Goal: Task Accomplishment & Management: Manage account settings

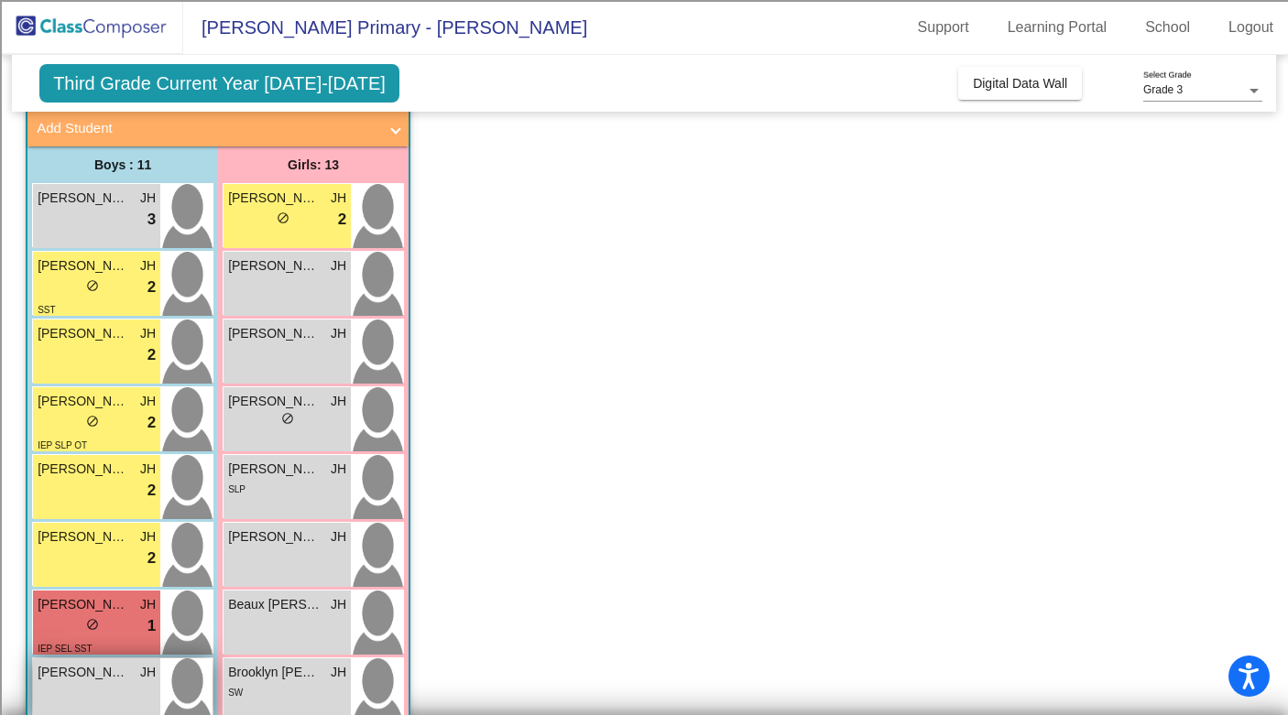
scroll to position [97, 0]
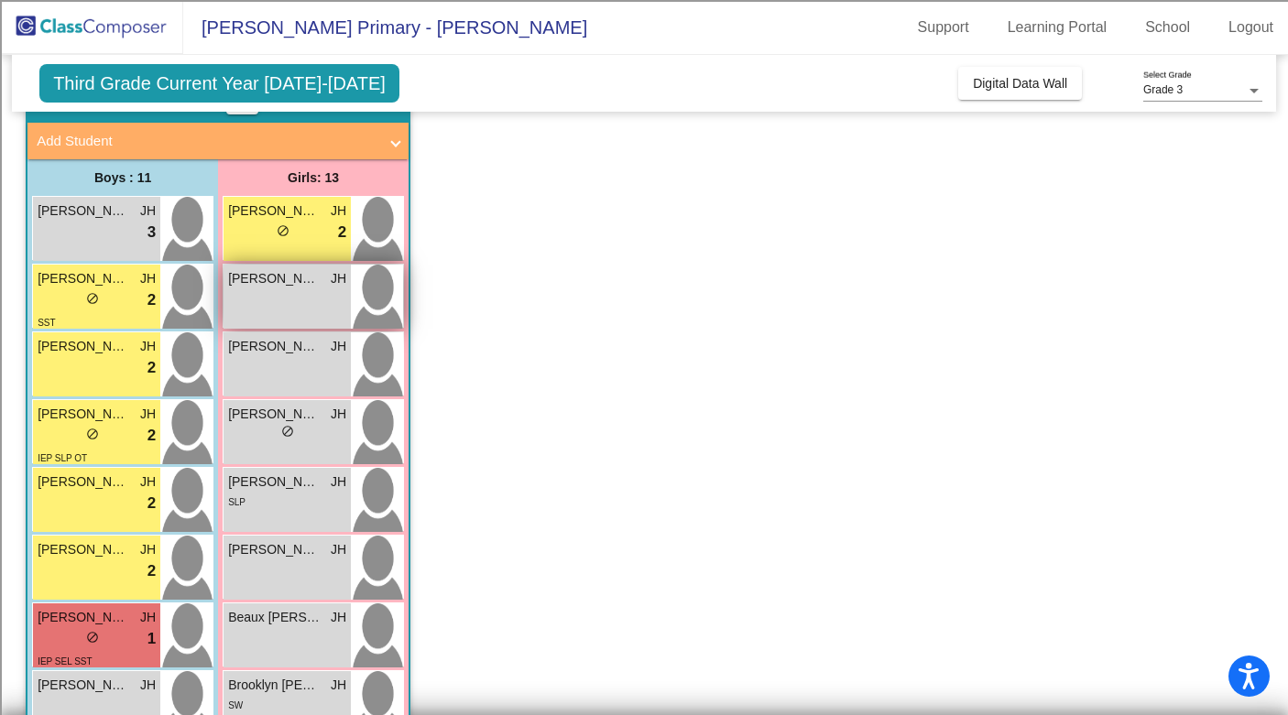
click at [283, 295] on div "[PERSON_NAME] JH lock do_not_disturb_alt" at bounding box center [286, 297] width 127 height 64
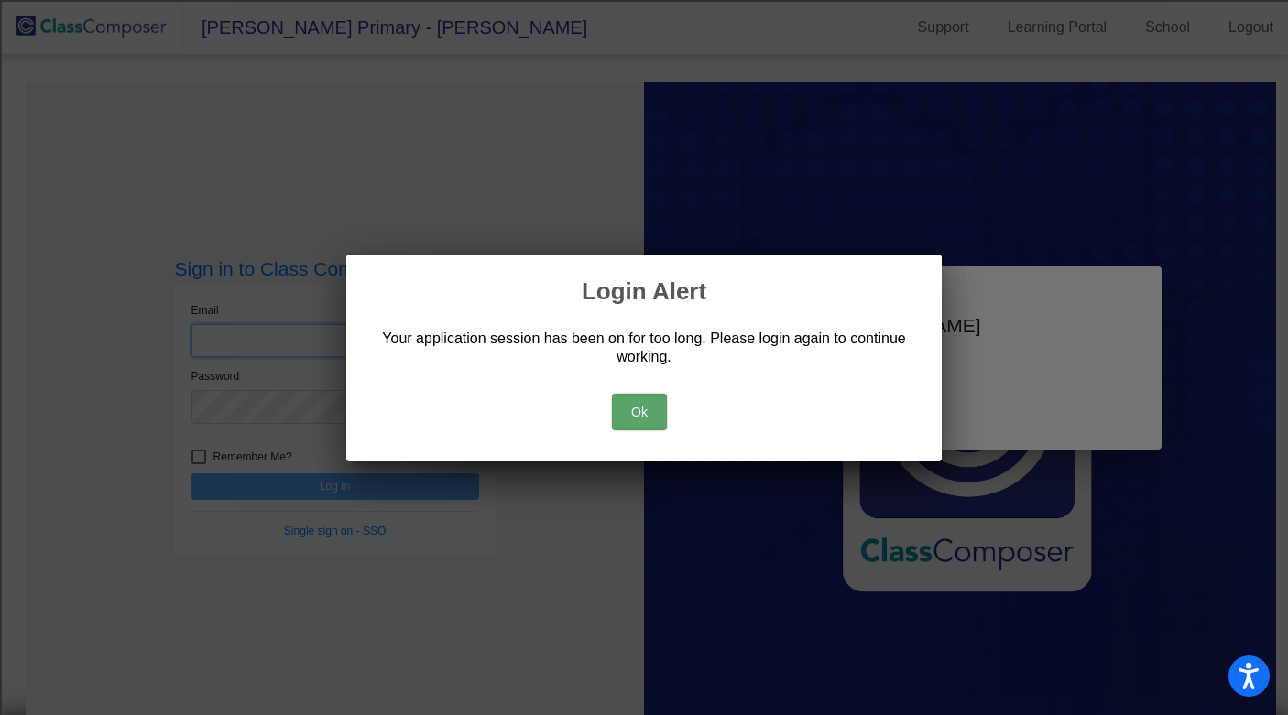
type input "[EMAIL_ADDRESS][DOMAIN_NAME]"
click at [646, 417] on button "Ok" at bounding box center [639, 412] width 55 height 37
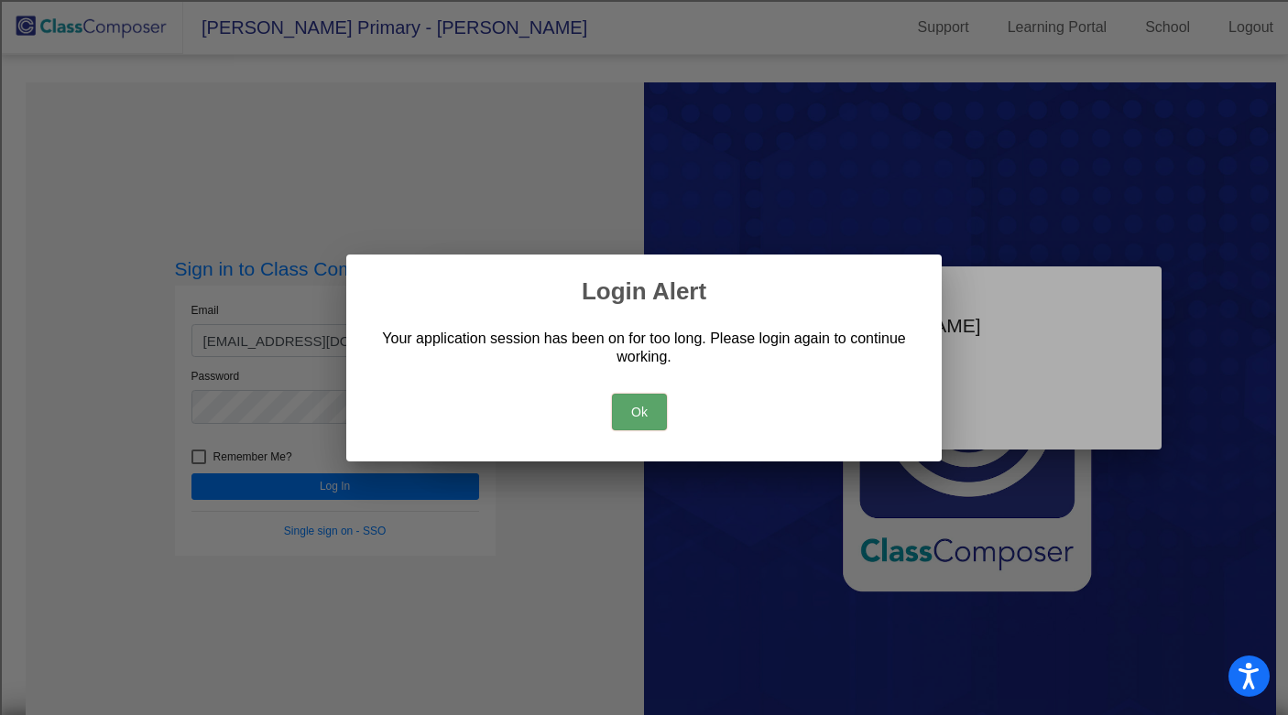
click at [637, 409] on button "Ok" at bounding box center [639, 412] width 55 height 37
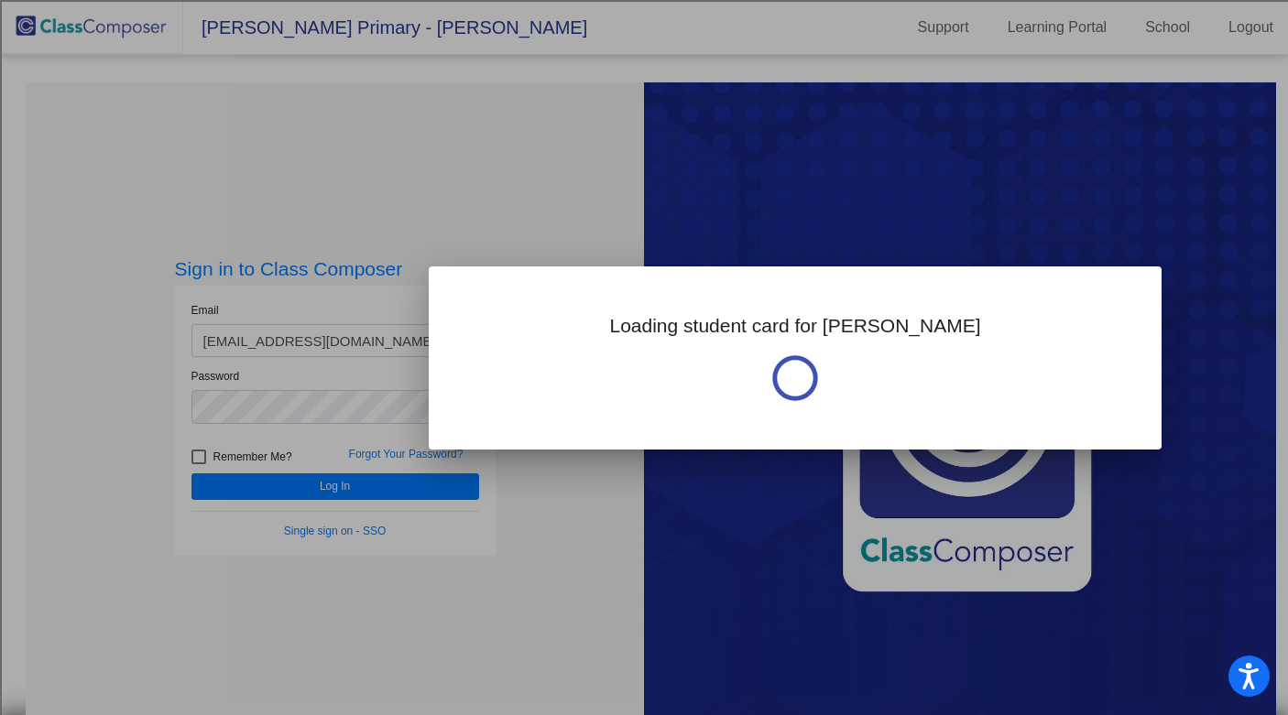
click at [416, 487] on div at bounding box center [644, 357] width 1288 height 715
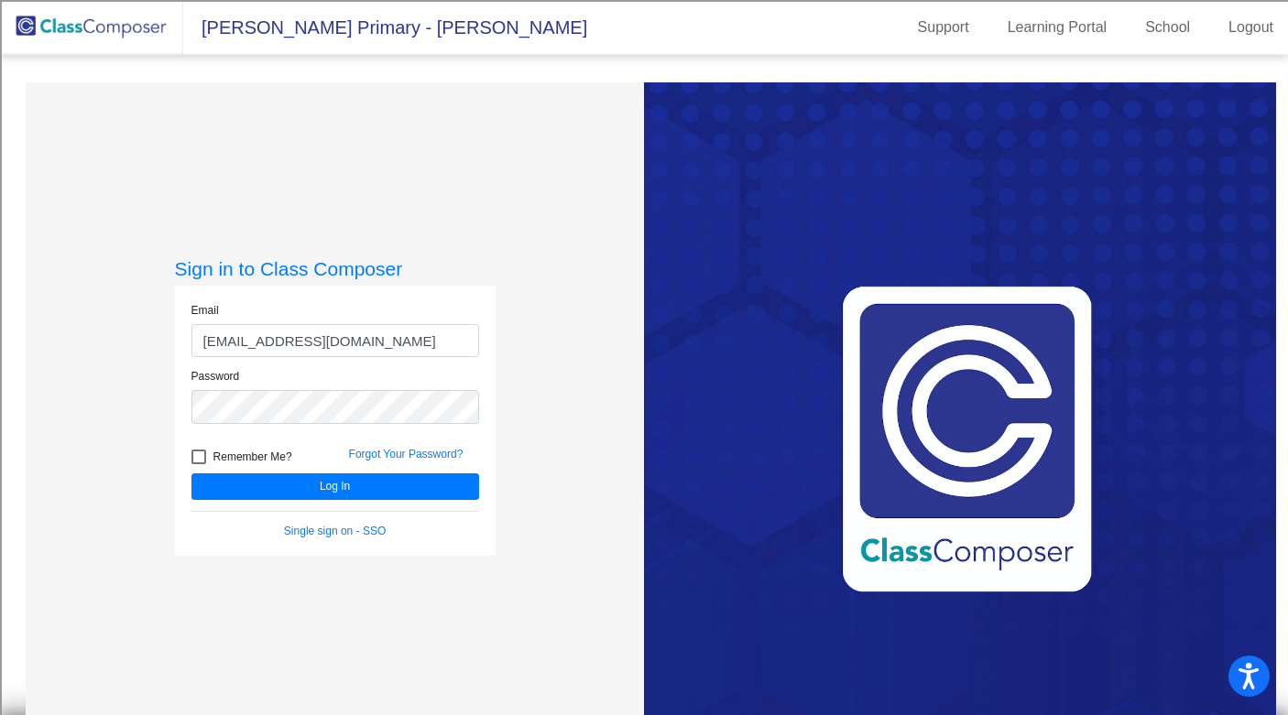
click at [191, 456] on div at bounding box center [198, 457] width 15 height 15
click at [198, 464] on input "Remember Me?" at bounding box center [198, 464] width 1 height 1
checkbox input "true"
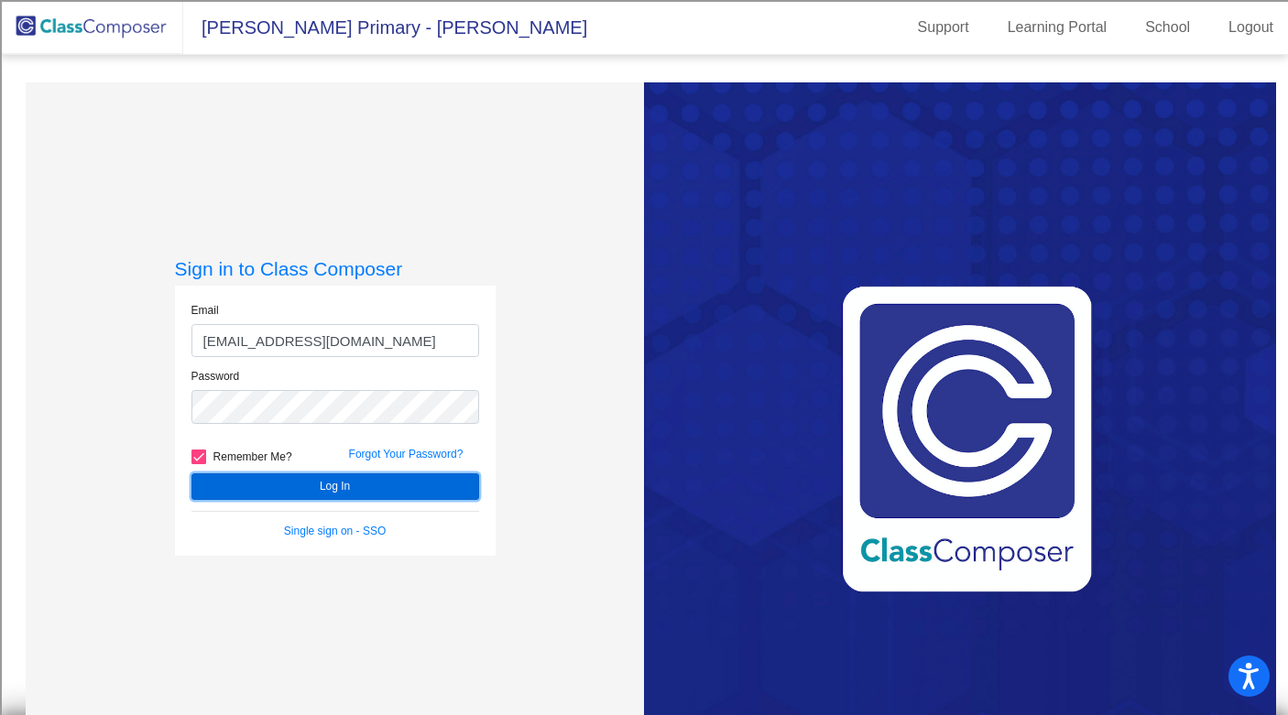
click at [247, 489] on button "Log In" at bounding box center [335, 487] width 288 height 27
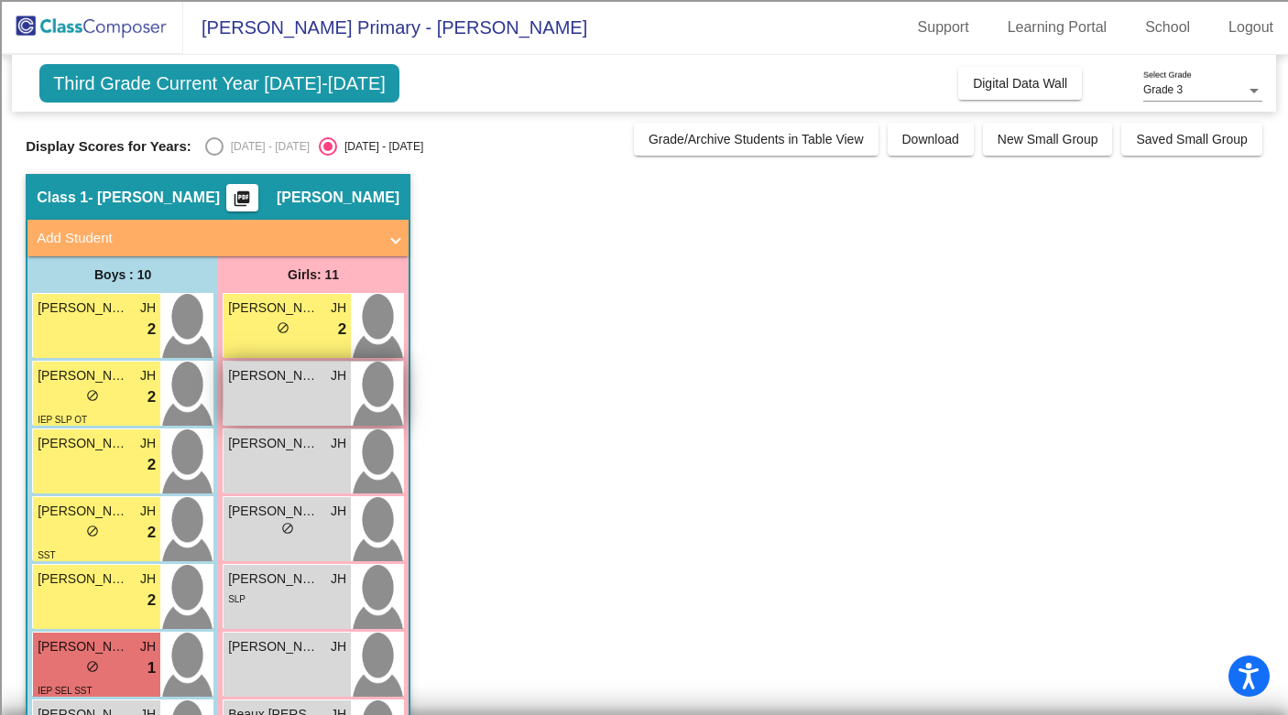
click at [282, 397] on div "[PERSON_NAME] JH lock do_not_disturb_alt" at bounding box center [286, 394] width 127 height 64
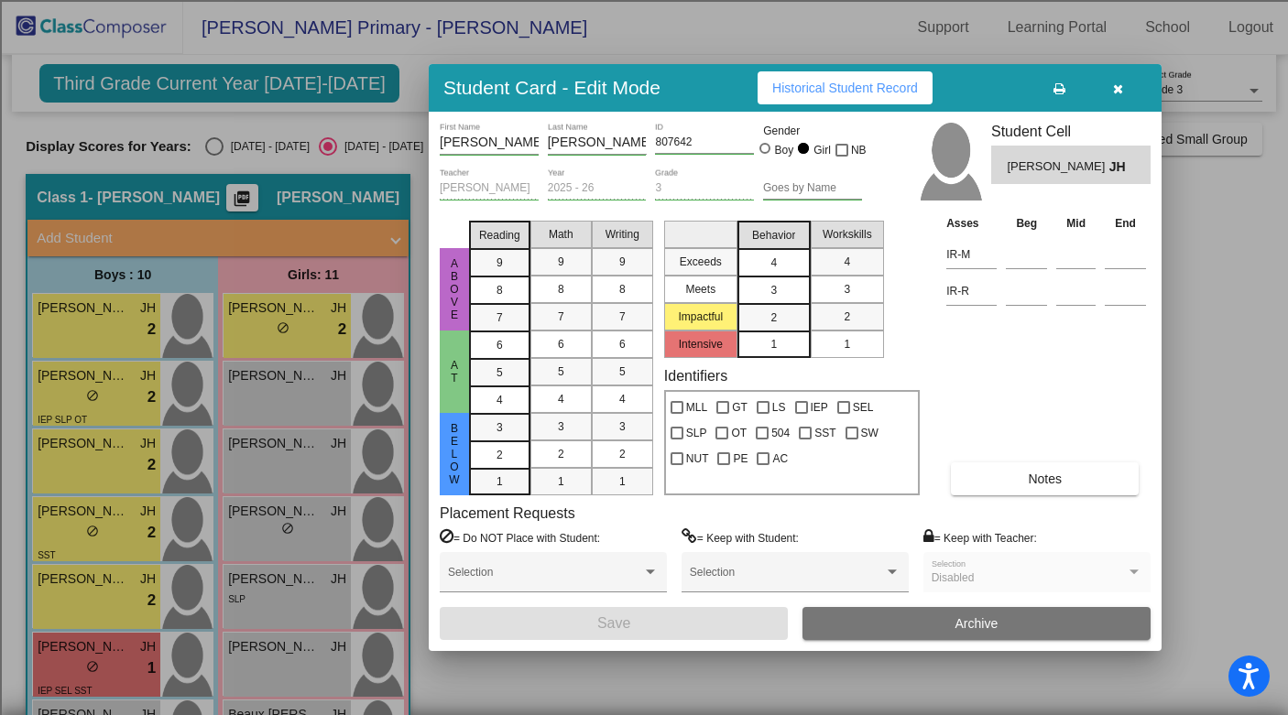
click at [765, 260] on div "4" at bounding box center [774, 262] width 36 height 27
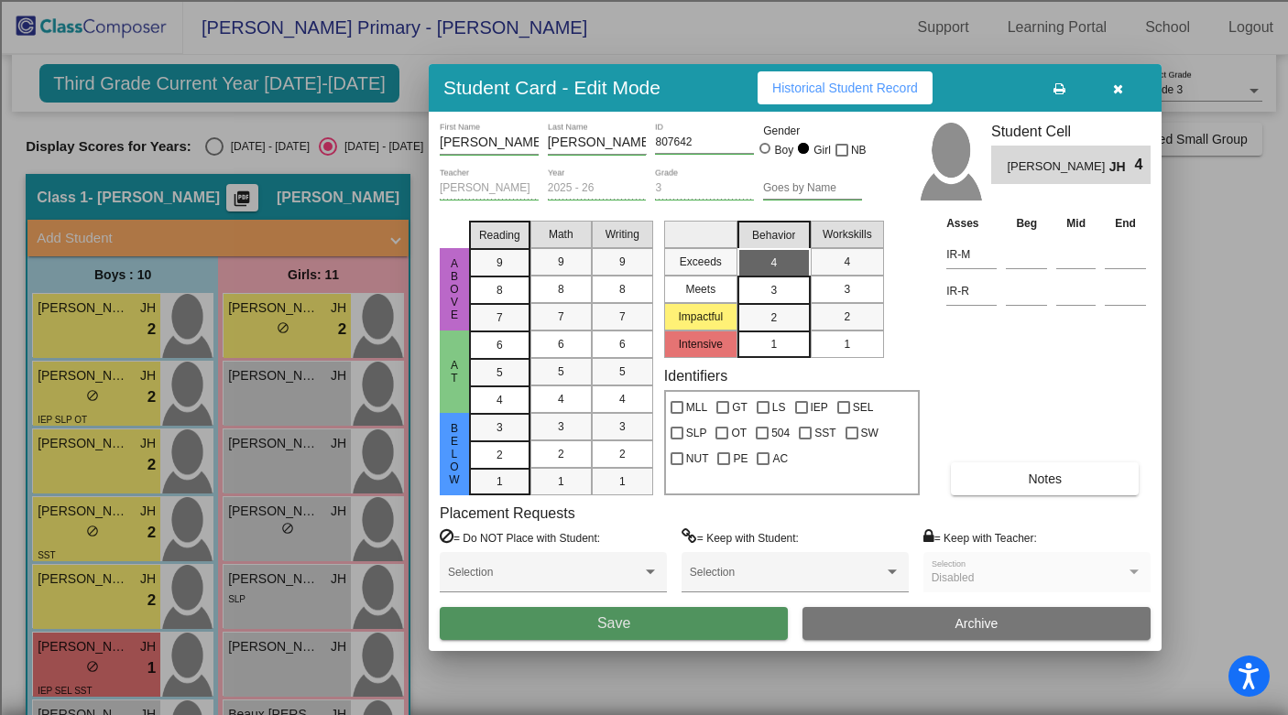
click at [651, 620] on button "Save" at bounding box center [614, 623] width 348 height 33
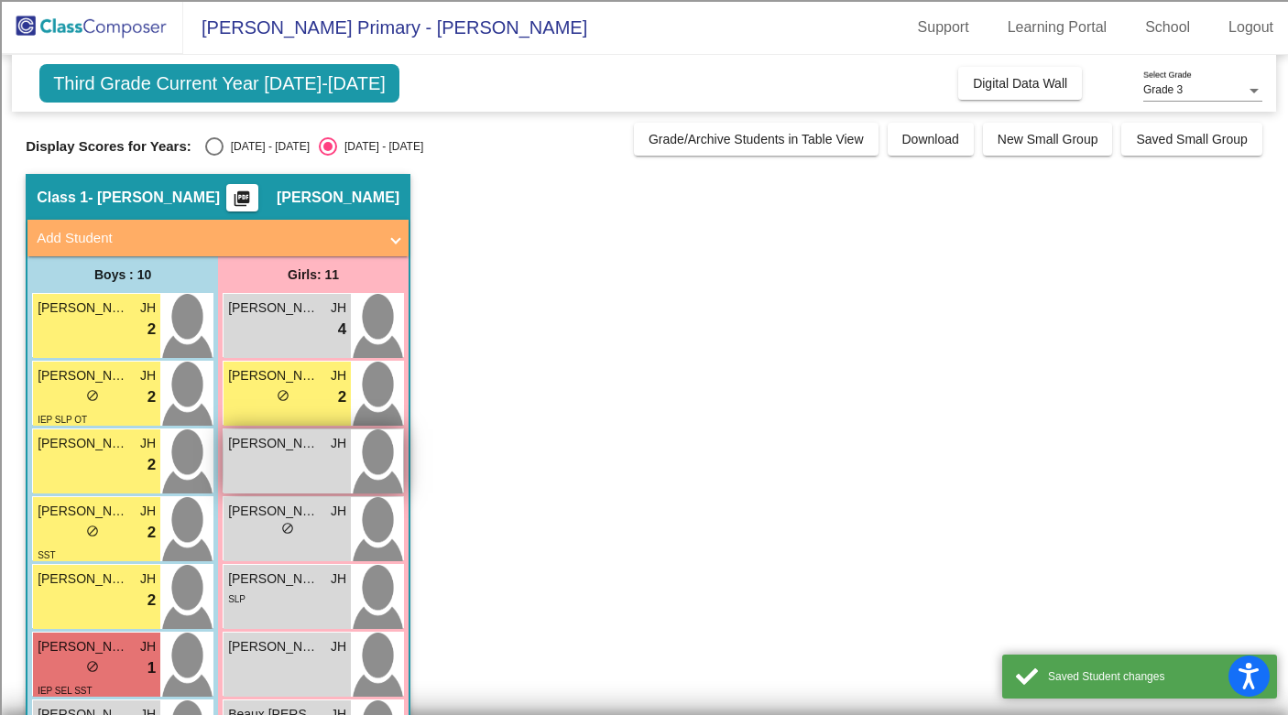
click at [309, 473] on div "[PERSON_NAME] JH lock do_not_disturb_alt" at bounding box center [286, 462] width 127 height 64
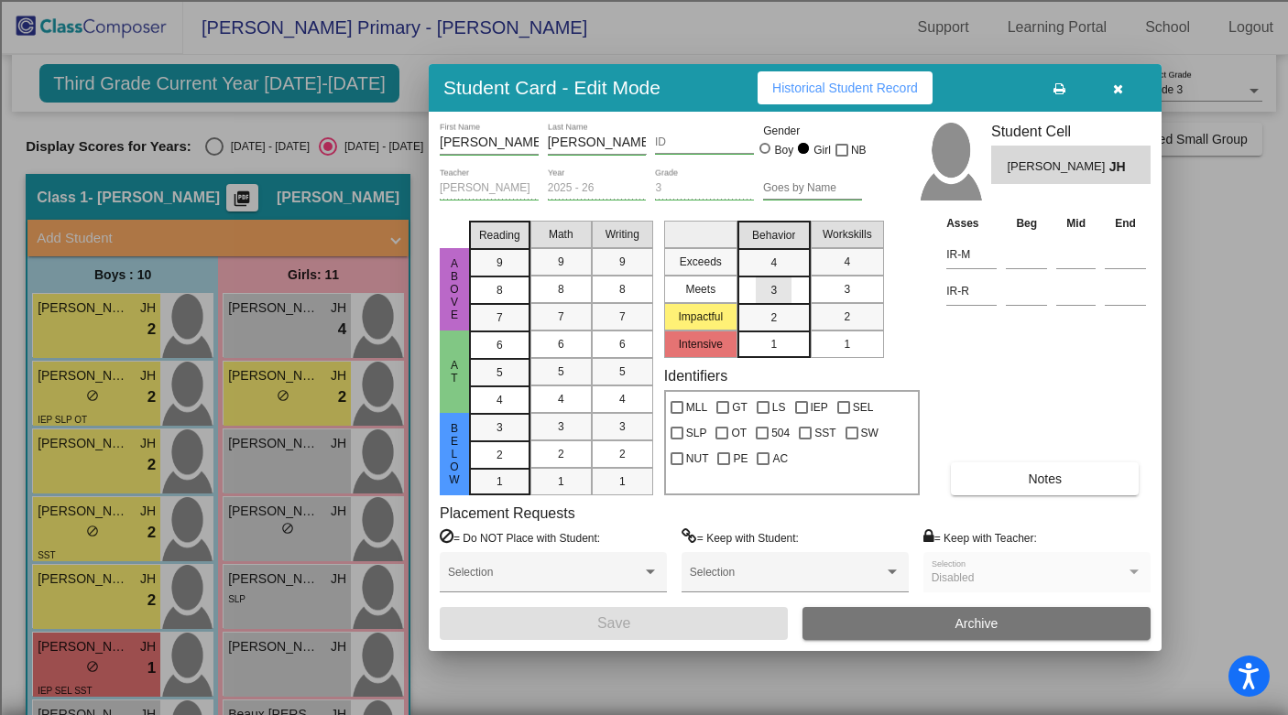
click at [774, 288] on span "3" at bounding box center [773, 290] width 6 height 16
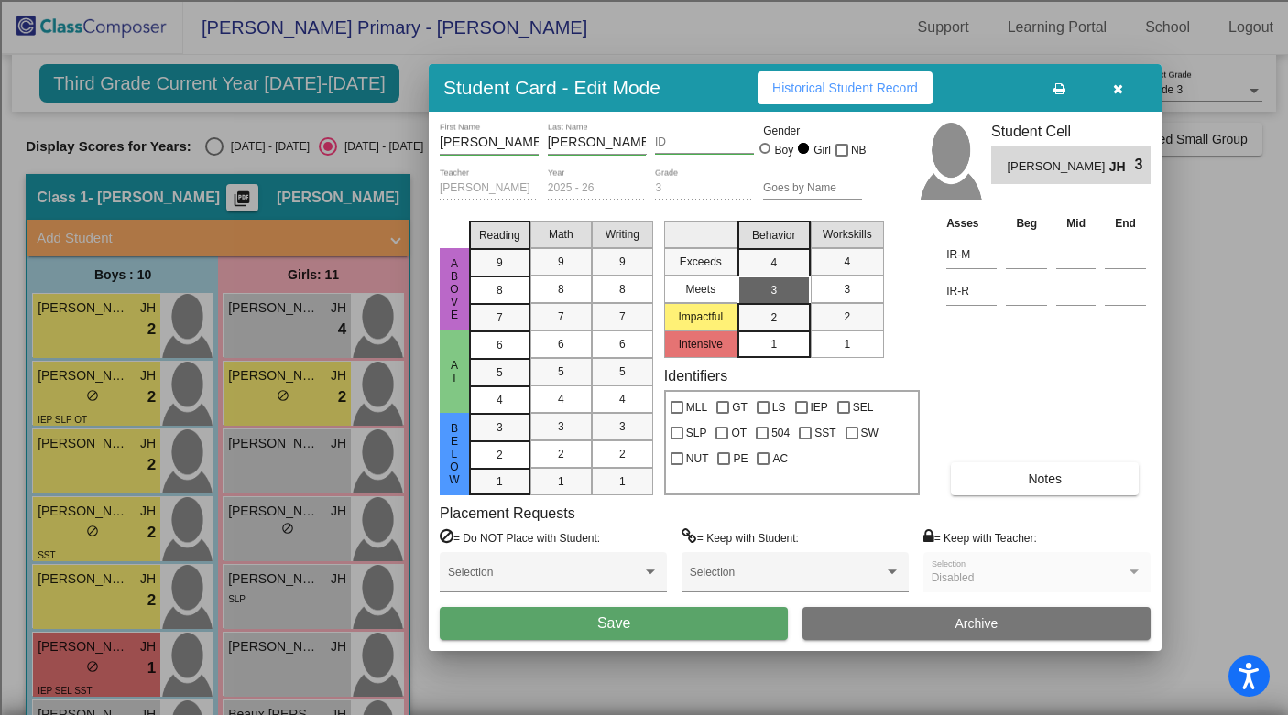
click at [548, 631] on button "Save" at bounding box center [614, 623] width 348 height 33
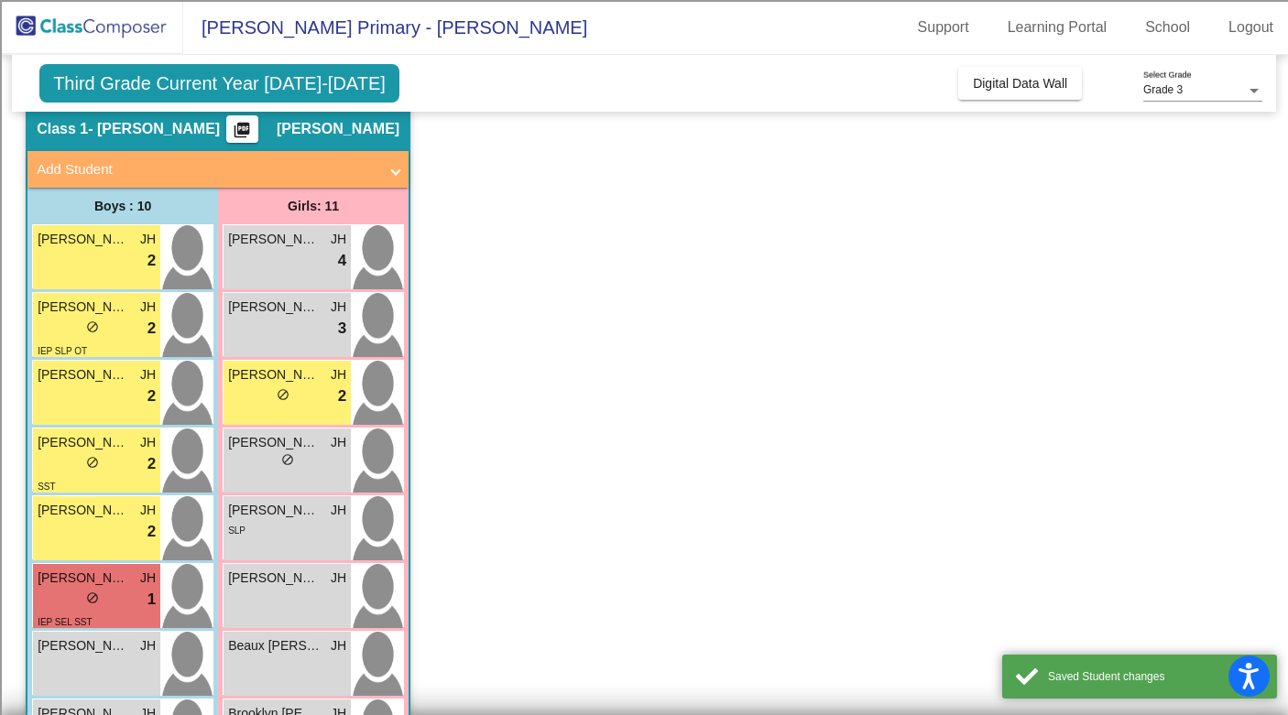
scroll to position [71, 0]
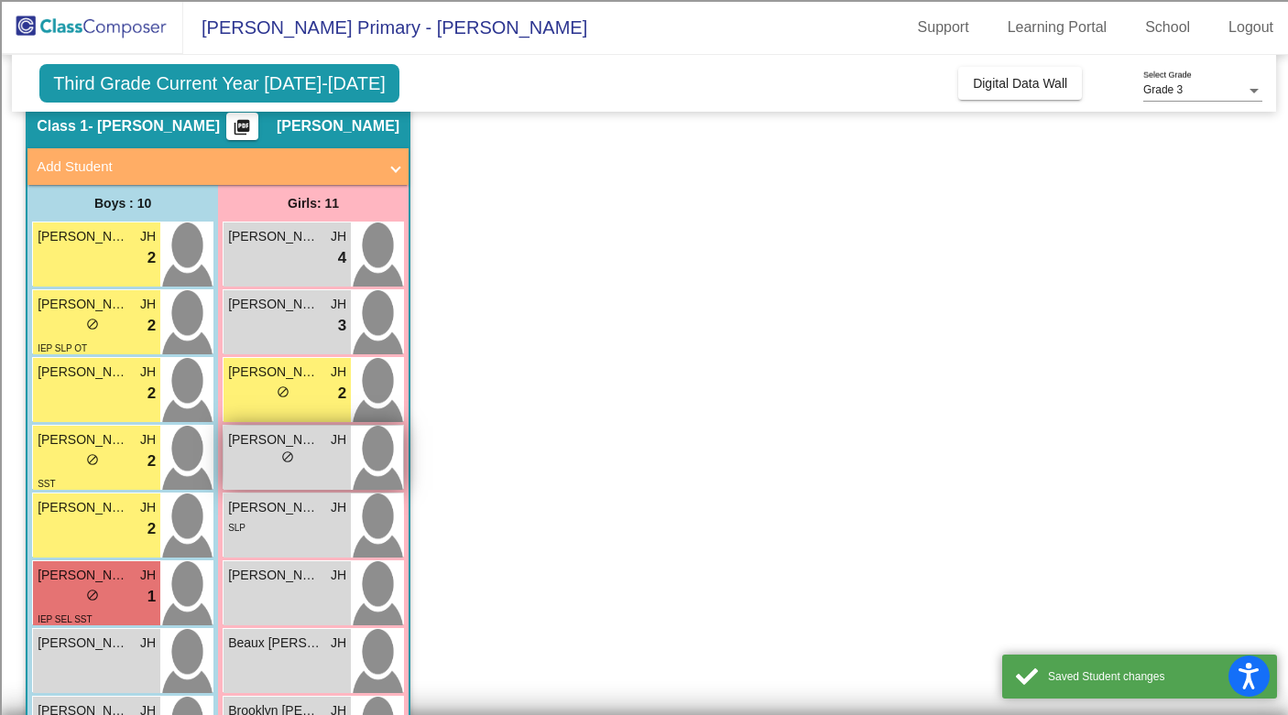
click at [317, 469] on div "[PERSON_NAME] lock do_not_disturb_alt" at bounding box center [286, 458] width 127 height 64
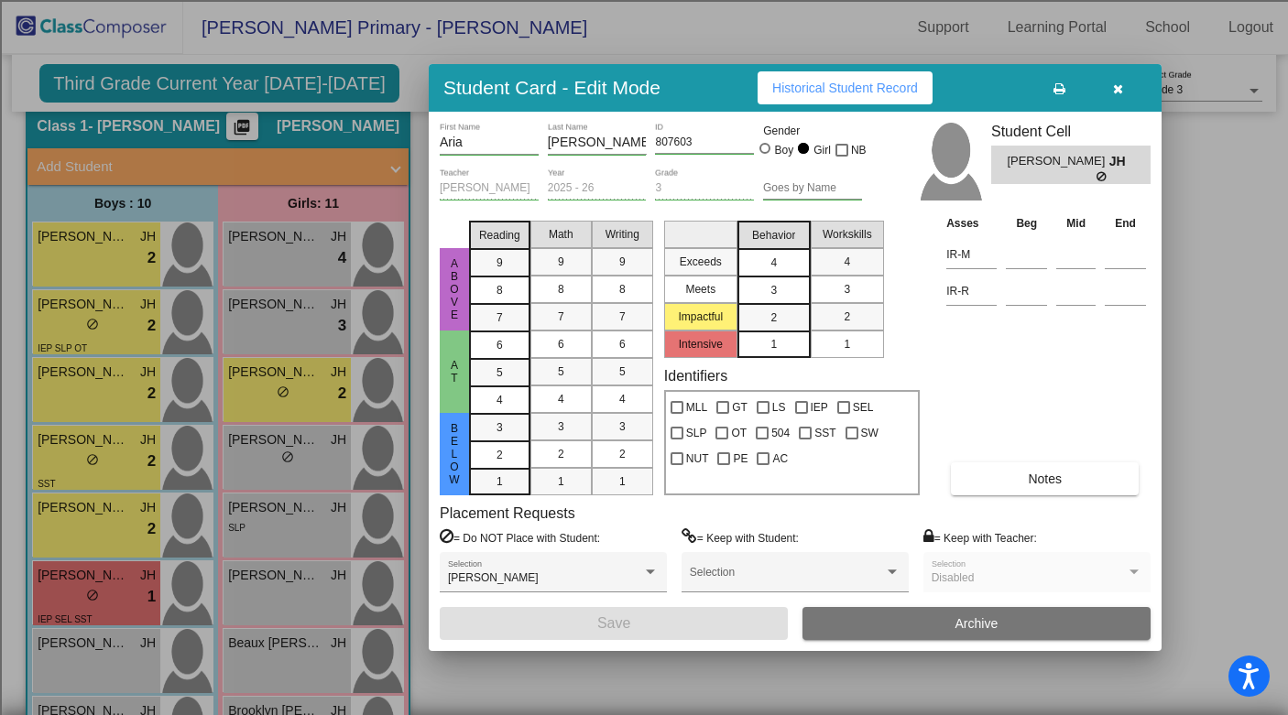
click at [781, 264] on div "4" at bounding box center [774, 262] width 36 height 27
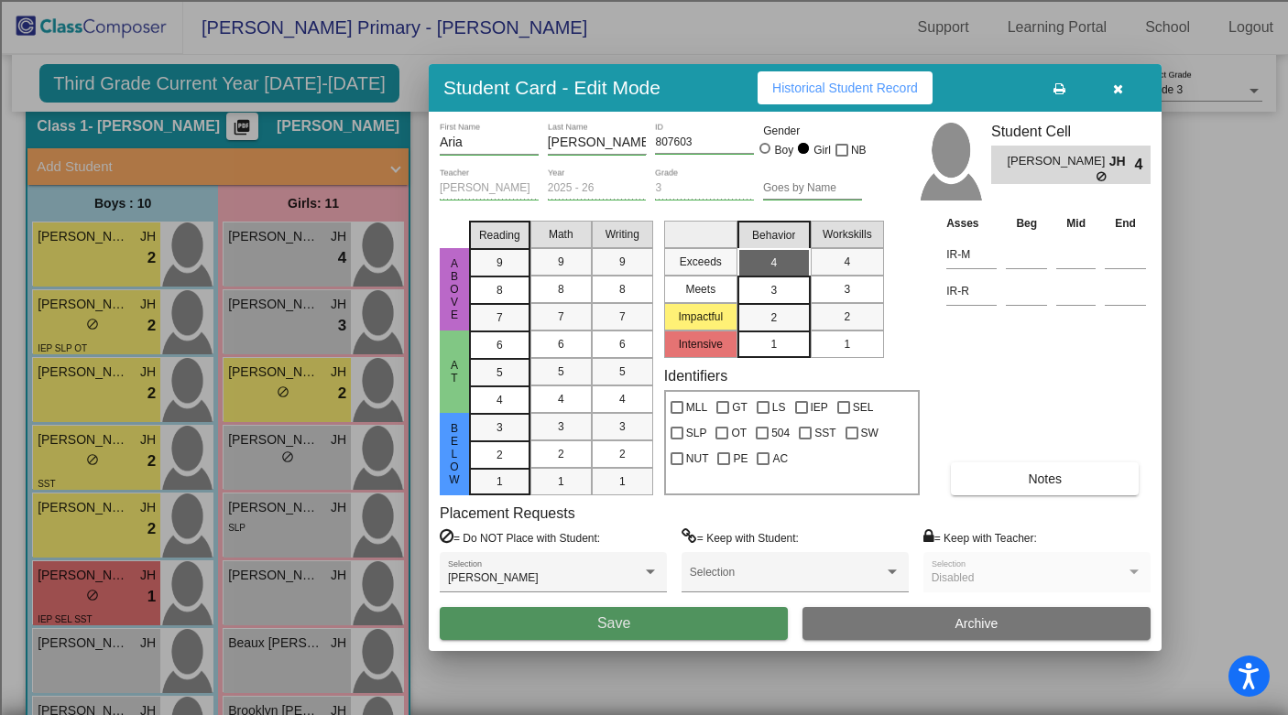
click at [681, 624] on button "Save" at bounding box center [614, 623] width 348 height 33
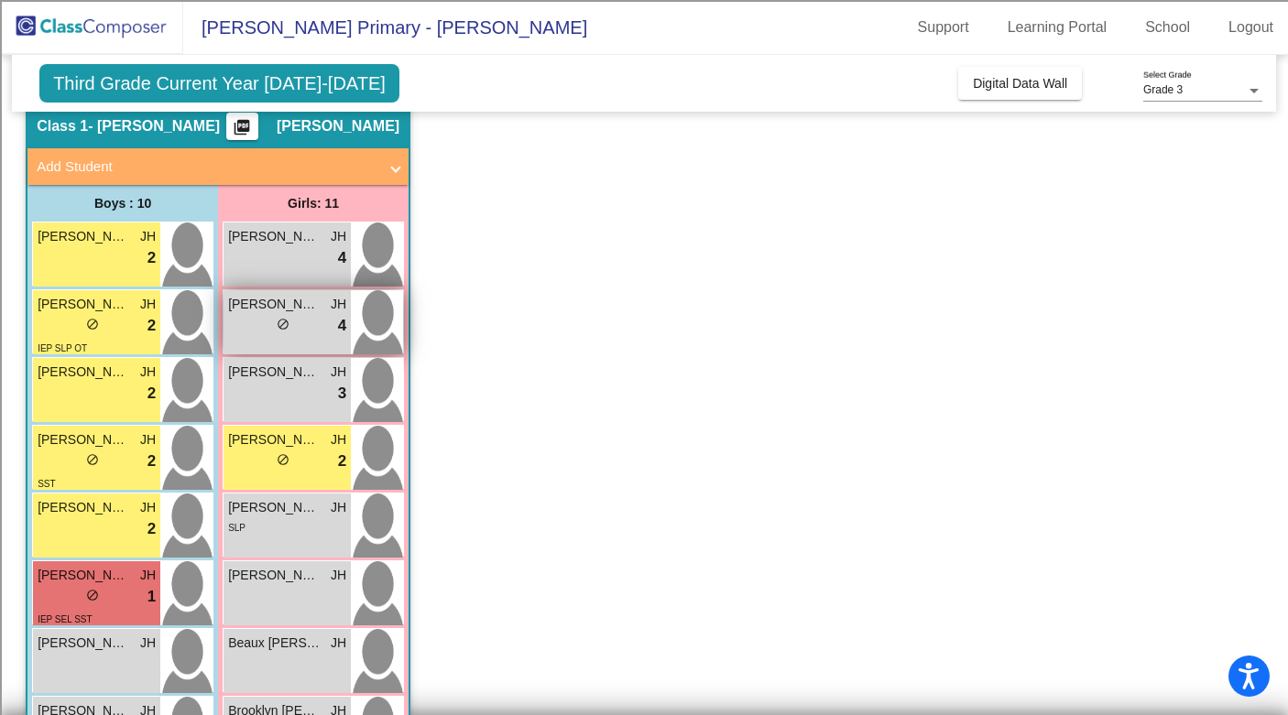
click at [306, 340] on div "[PERSON_NAME] lock do_not_disturb_alt 4" at bounding box center [286, 322] width 127 height 64
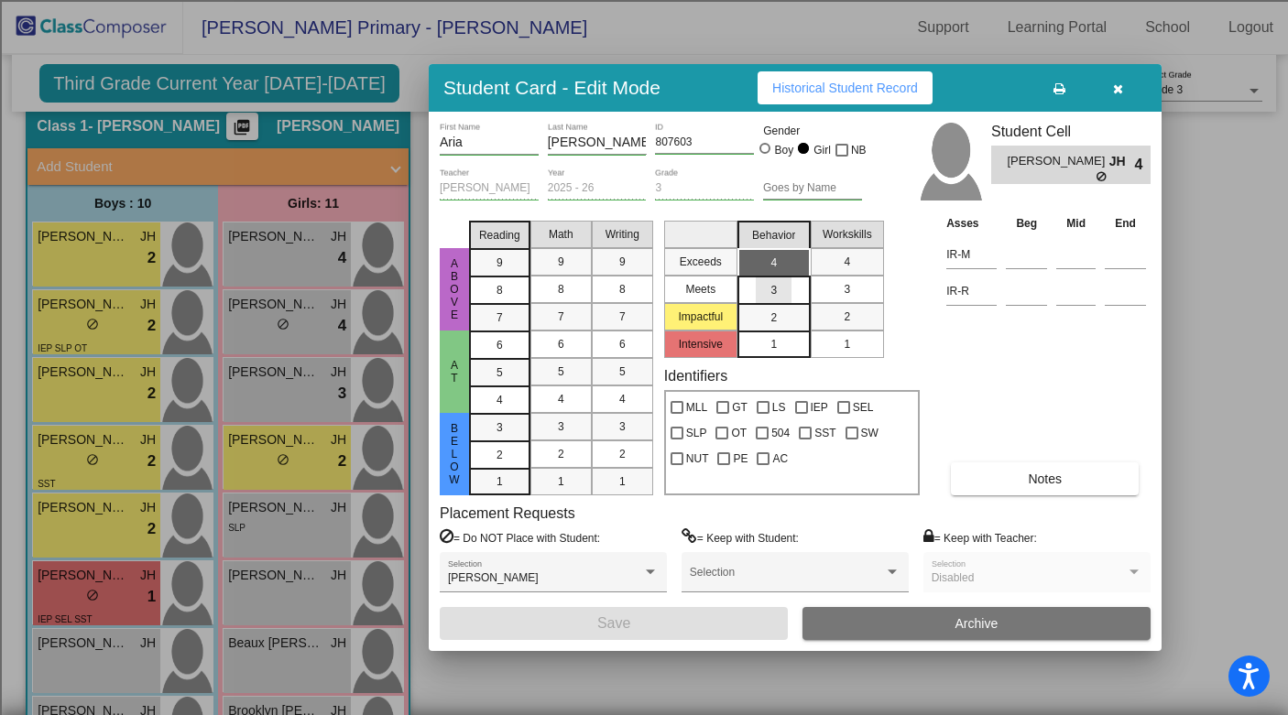
click at [777, 288] on div "3" at bounding box center [774, 290] width 36 height 27
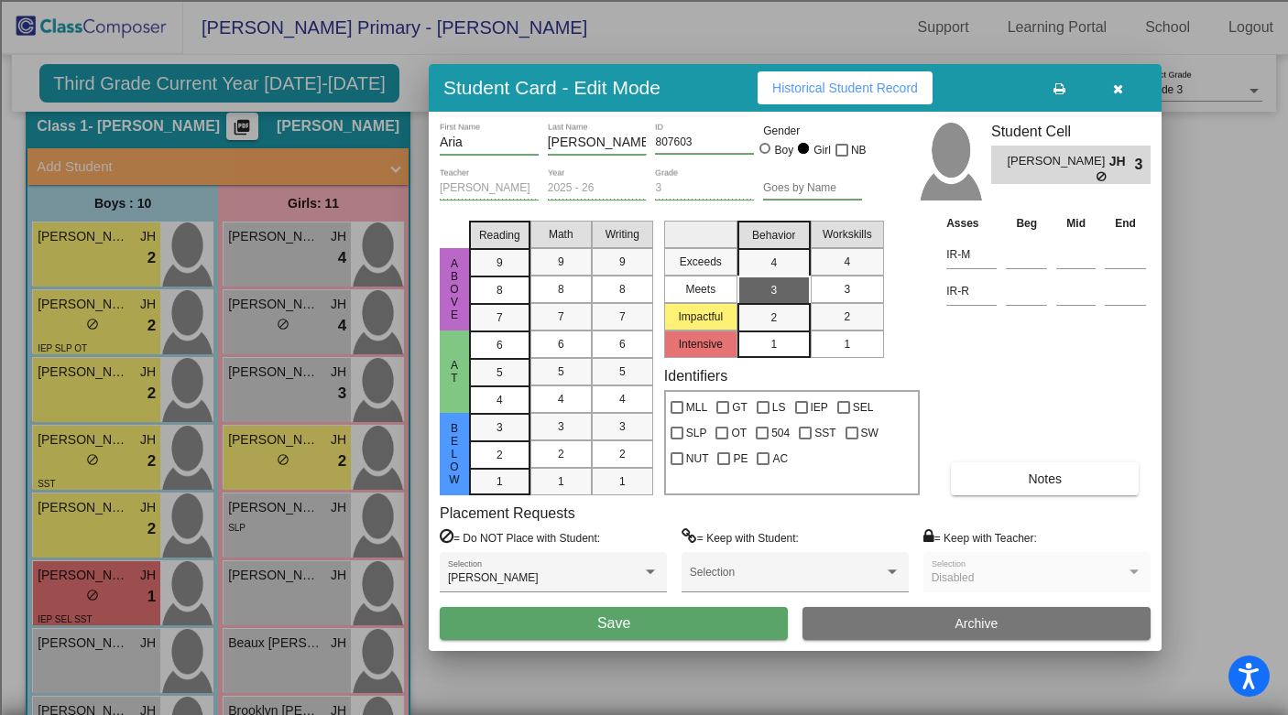
click at [654, 619] on button "Save" at bounding box center [614, 623] width 348 height 33
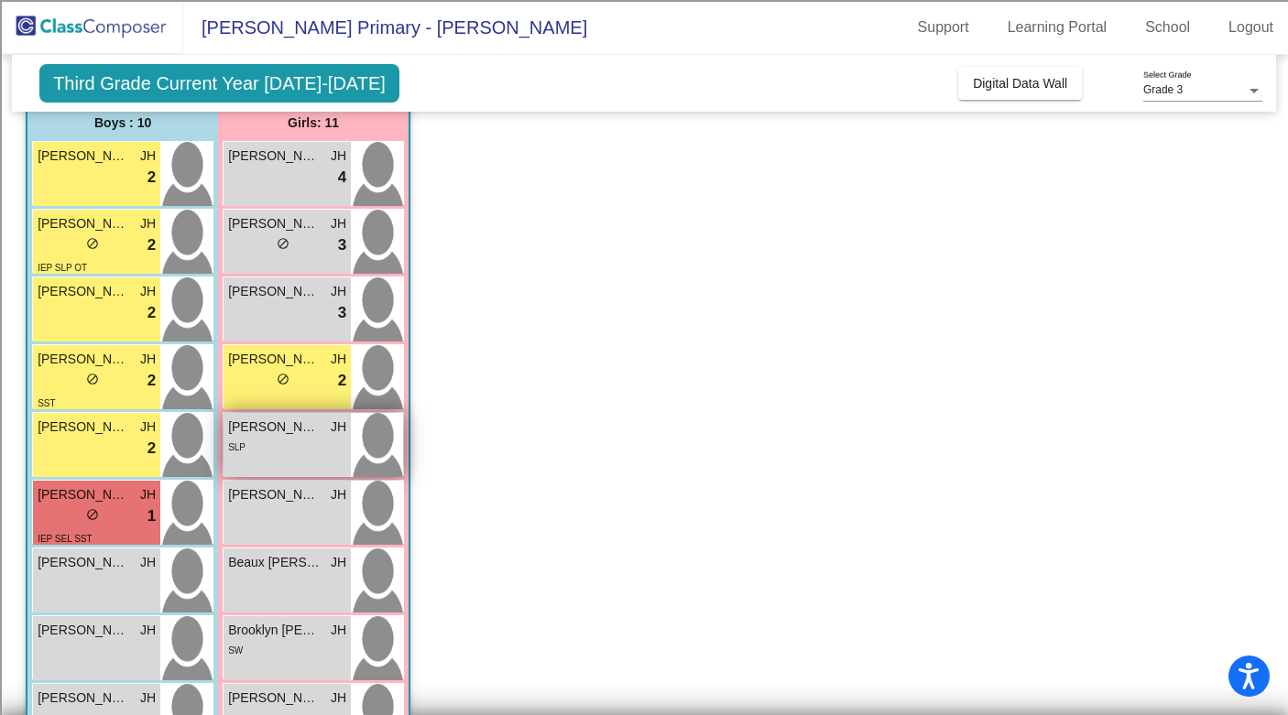
scroll to position [153, 0]
click at [282, 438] on div "SLP" at bounding box center [287, 445] width 118 height 19
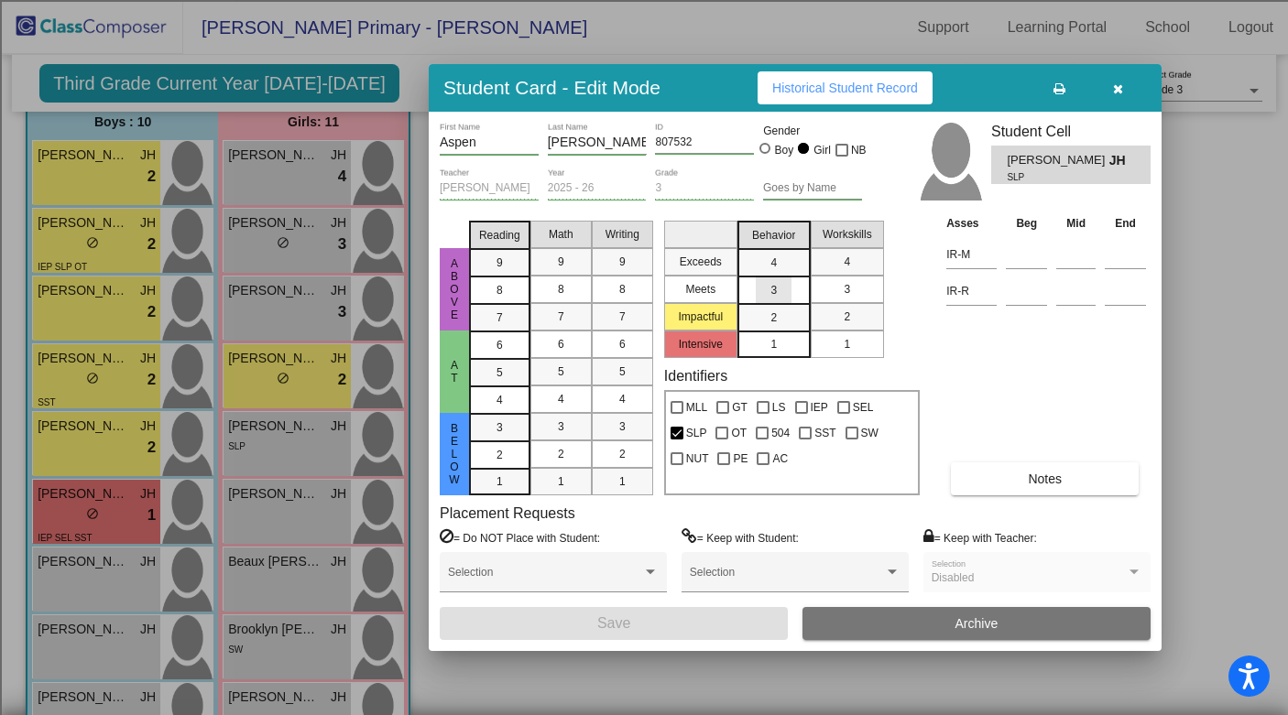
click at [768, 279] on div "3" at bounding box center [774, 290] width 36 height 27
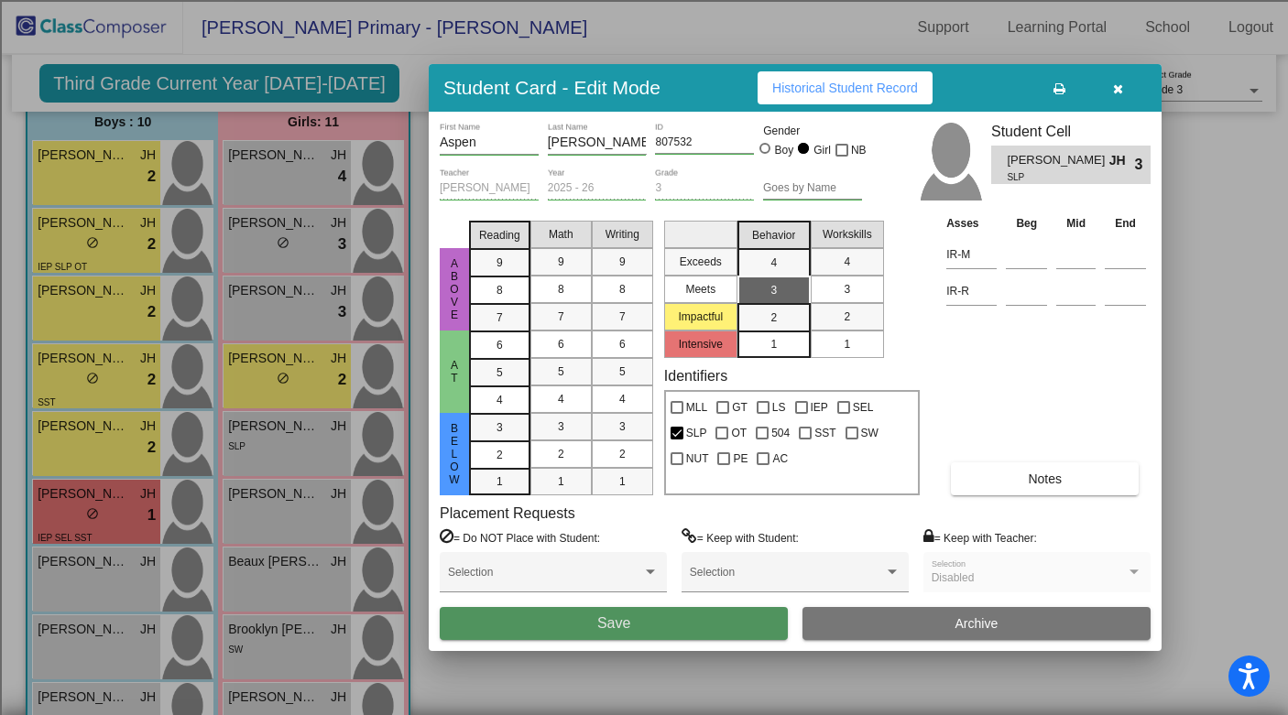
click at [631, 627] on button "Save" at bounding box center [614, 623] width 348 height 33
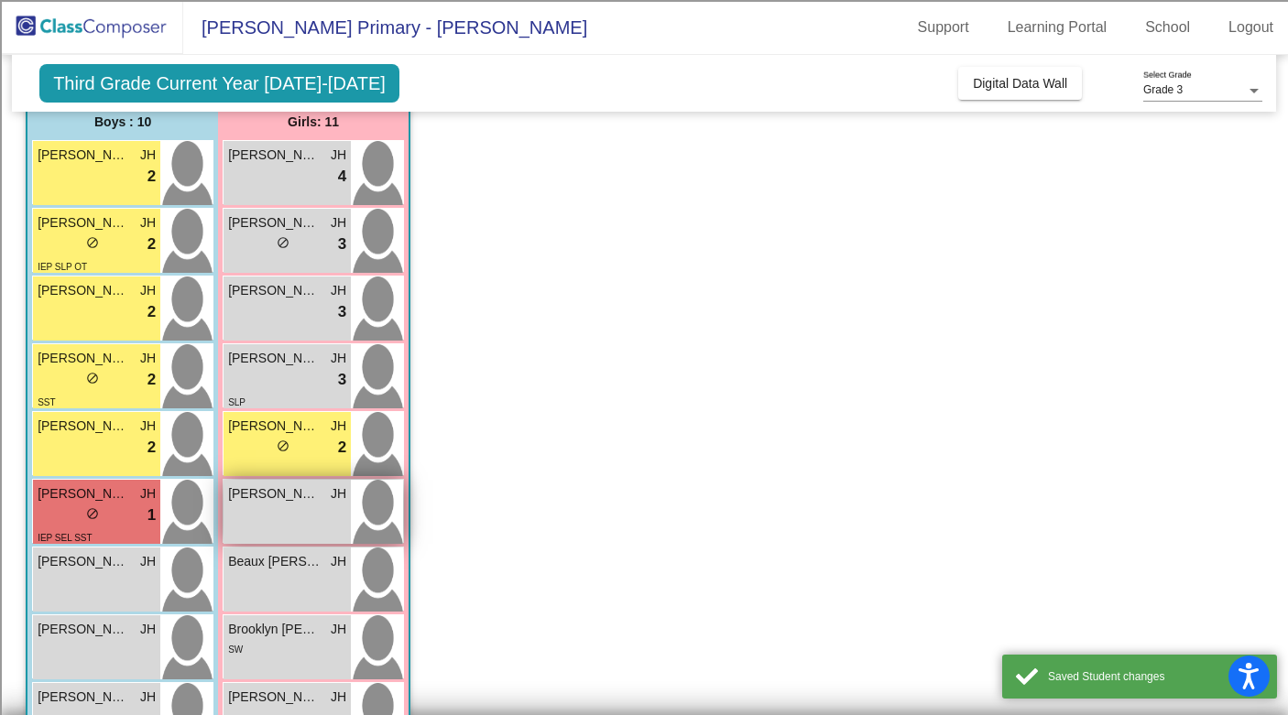
click at [260, 515] on div "[PERSON_NAME] lock do_not_disturb_alt" at bounding box center [286, 512] width 127 height 64
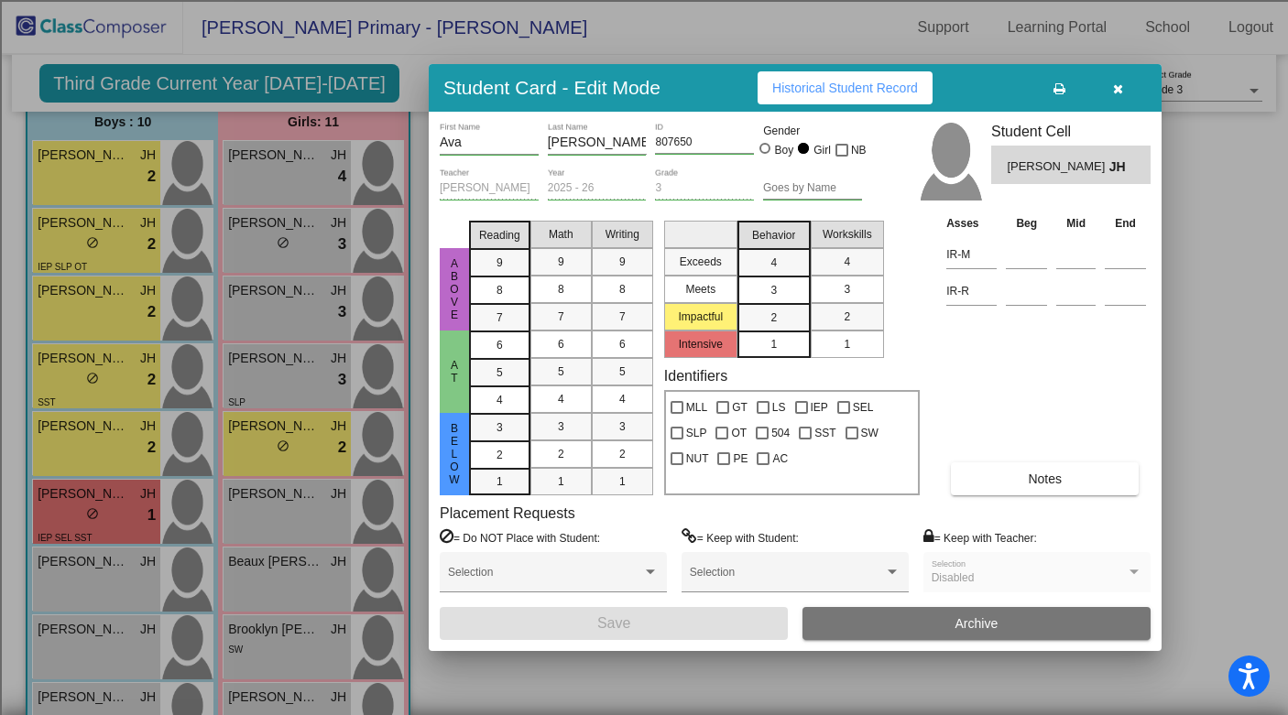
click at [767, 284] on div "3" at bounding box center [774, 290] width 36 height 27
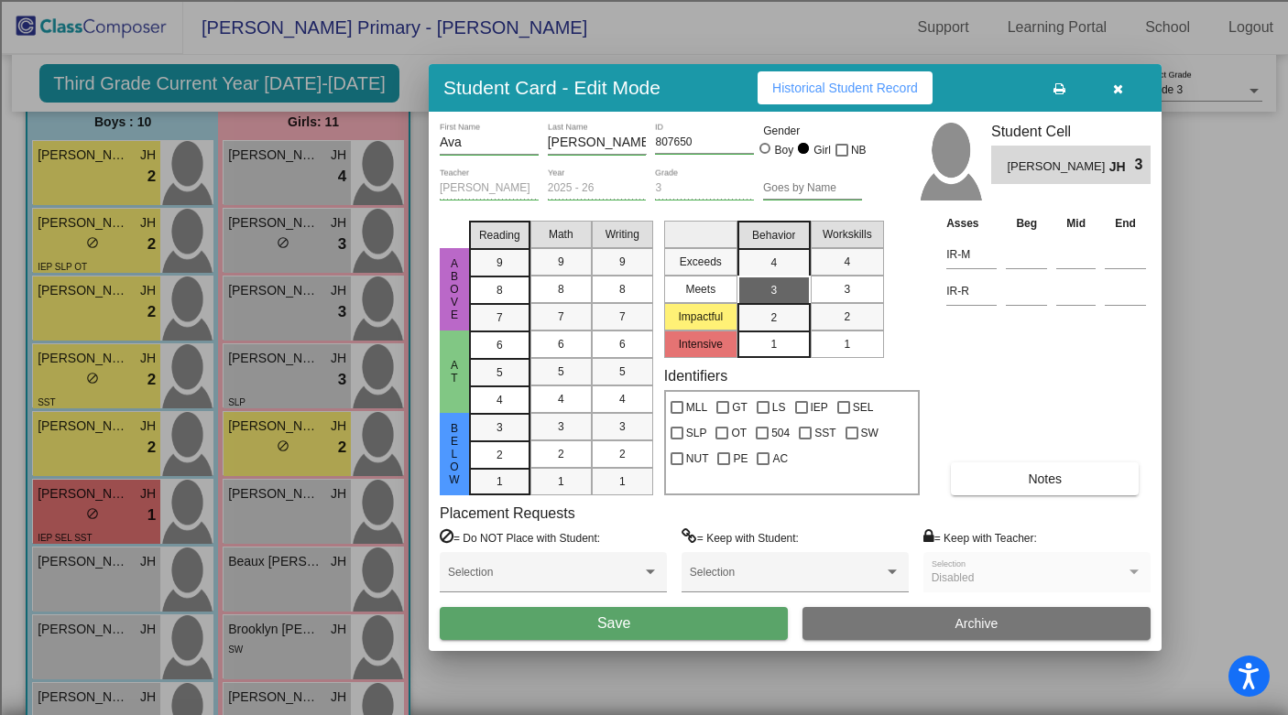
click at [648, 618] on button "Save" at bounding box center [614, 623] width 348 height 33
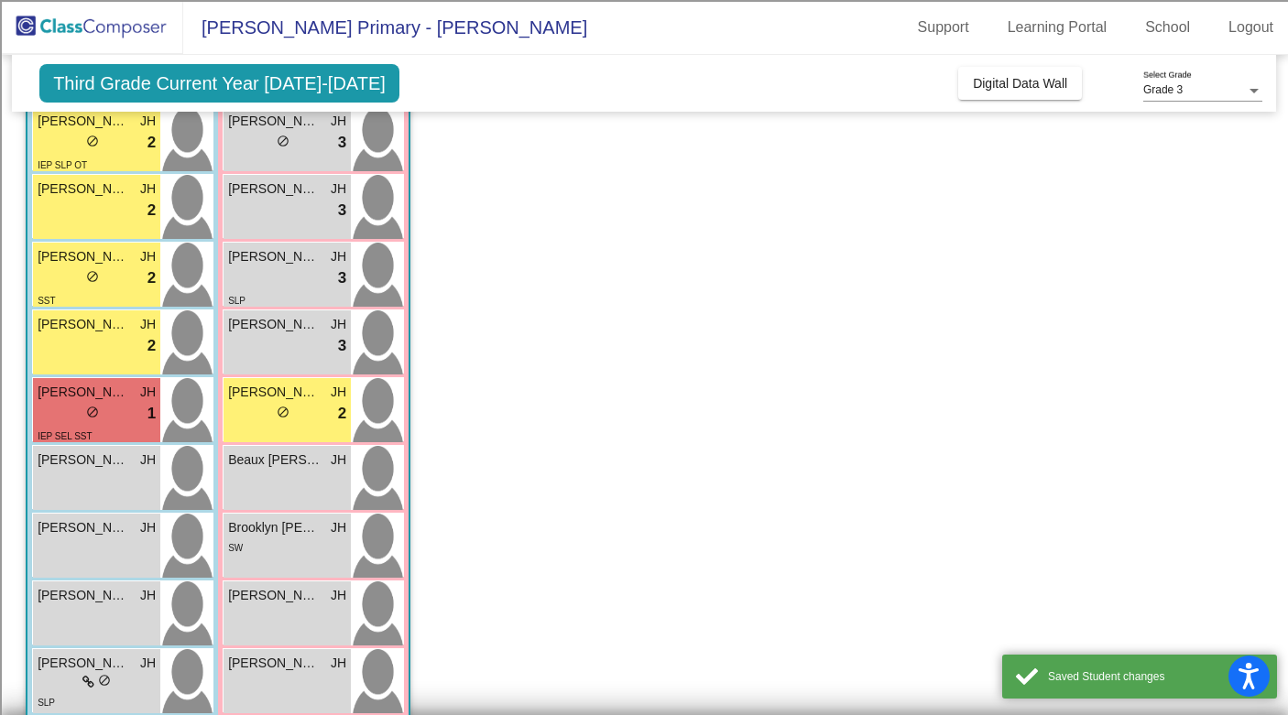
scroll to position [353, 0]
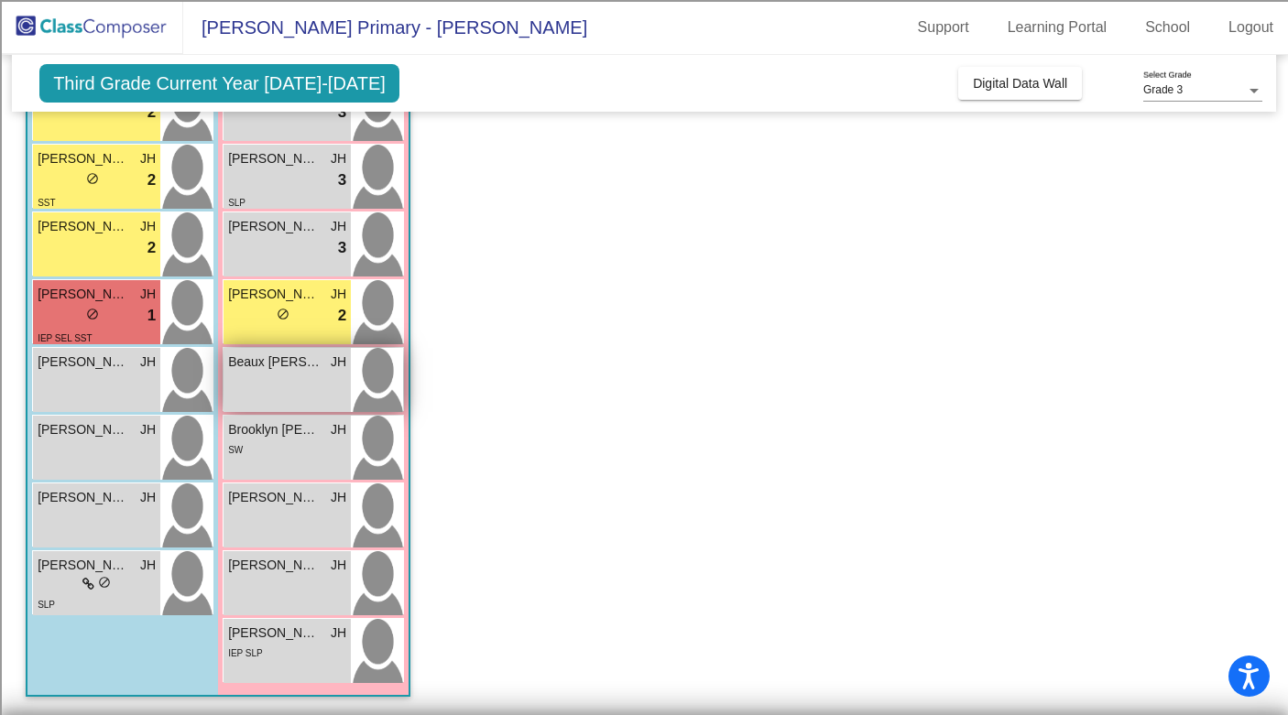
click at [251, 380] on div "Beaux [PERSON_NAME] lock do_not_disturb_alt" at bounding box center [286, 380] width 127 height 64
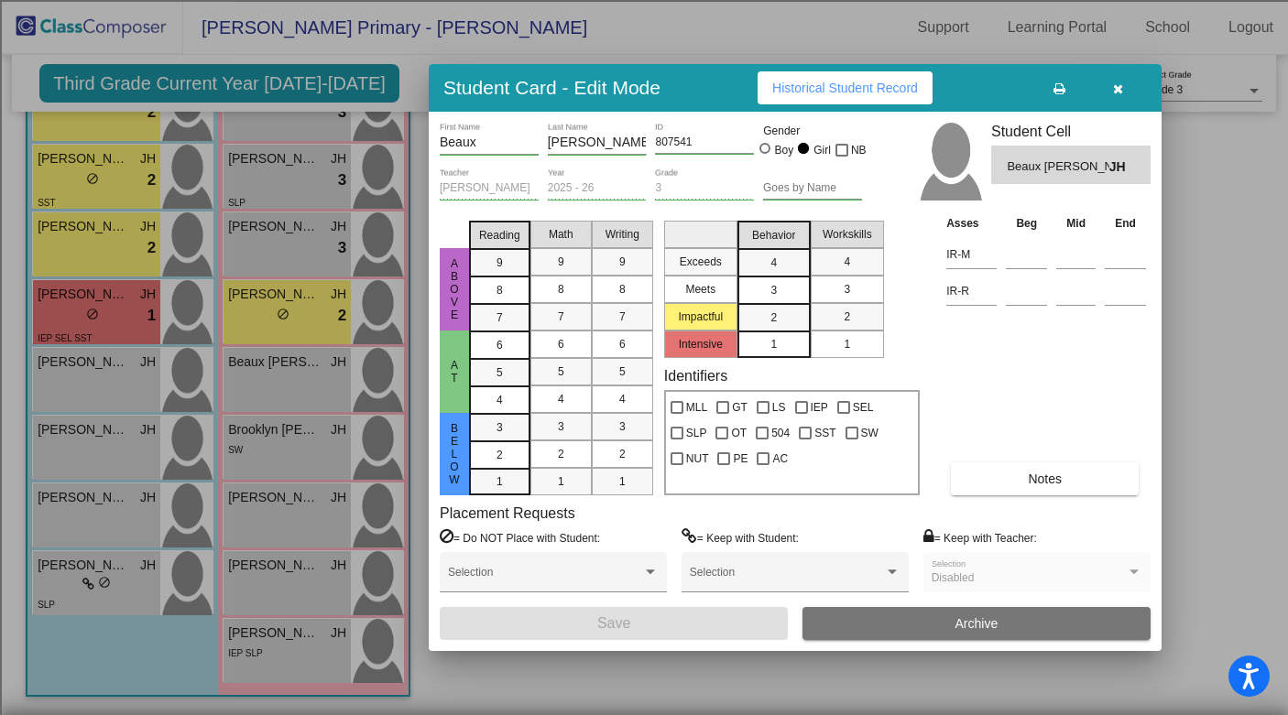
click at [778, 288] on div "3" at bounding box center [774, 290] width 36 height 27
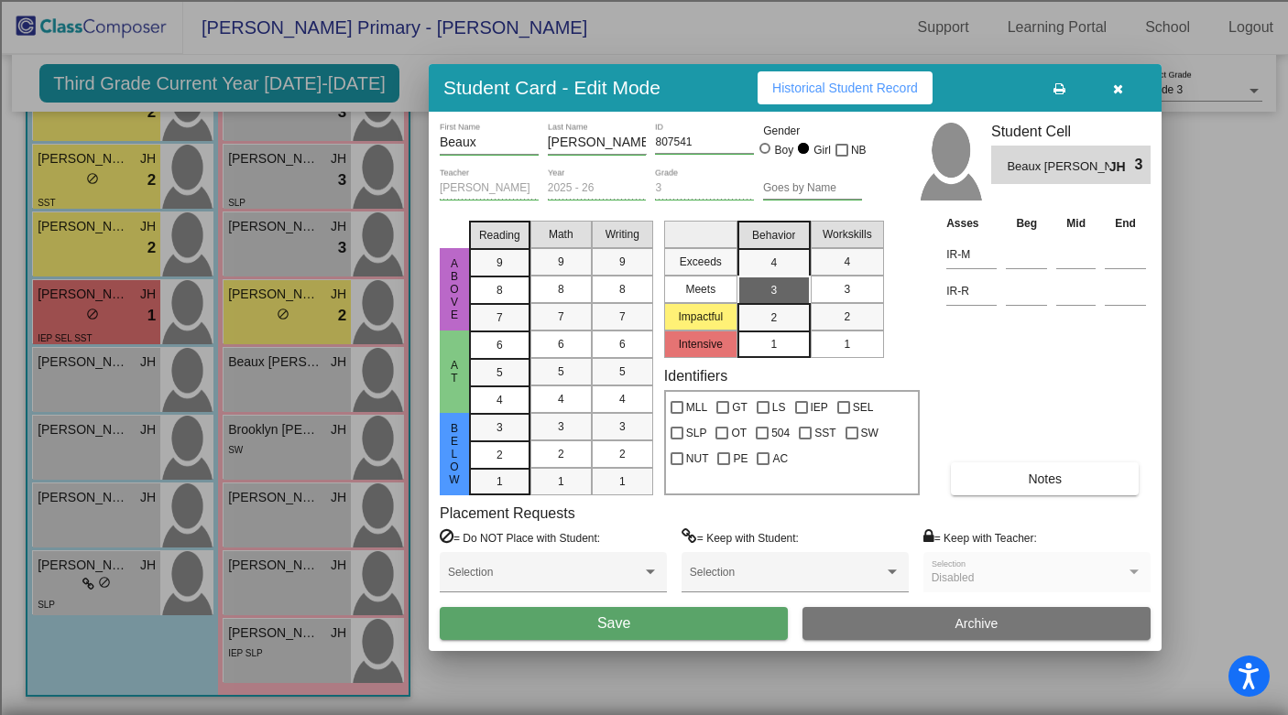
click at [573, 622] on button "Save" at bounding box center [614, 623] width 348 height 33
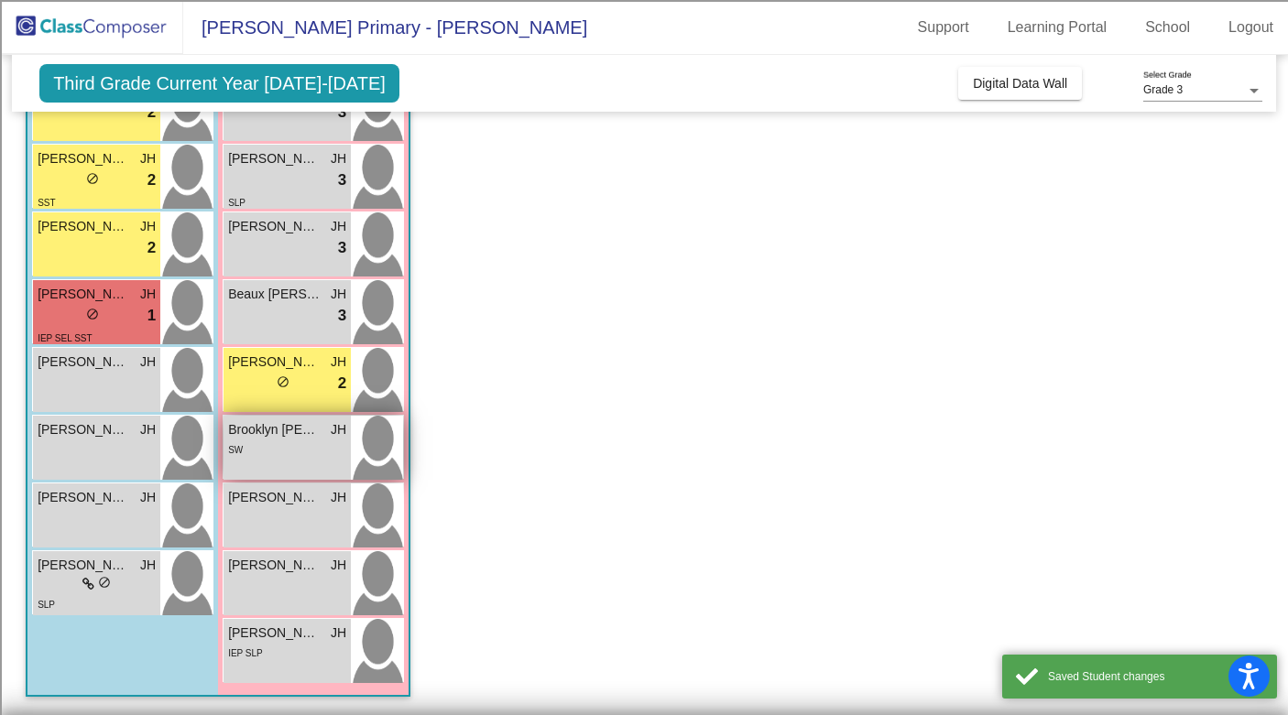
click at [297, 453] on div "SW" at bounding box center [287, 449] width 118 height 19
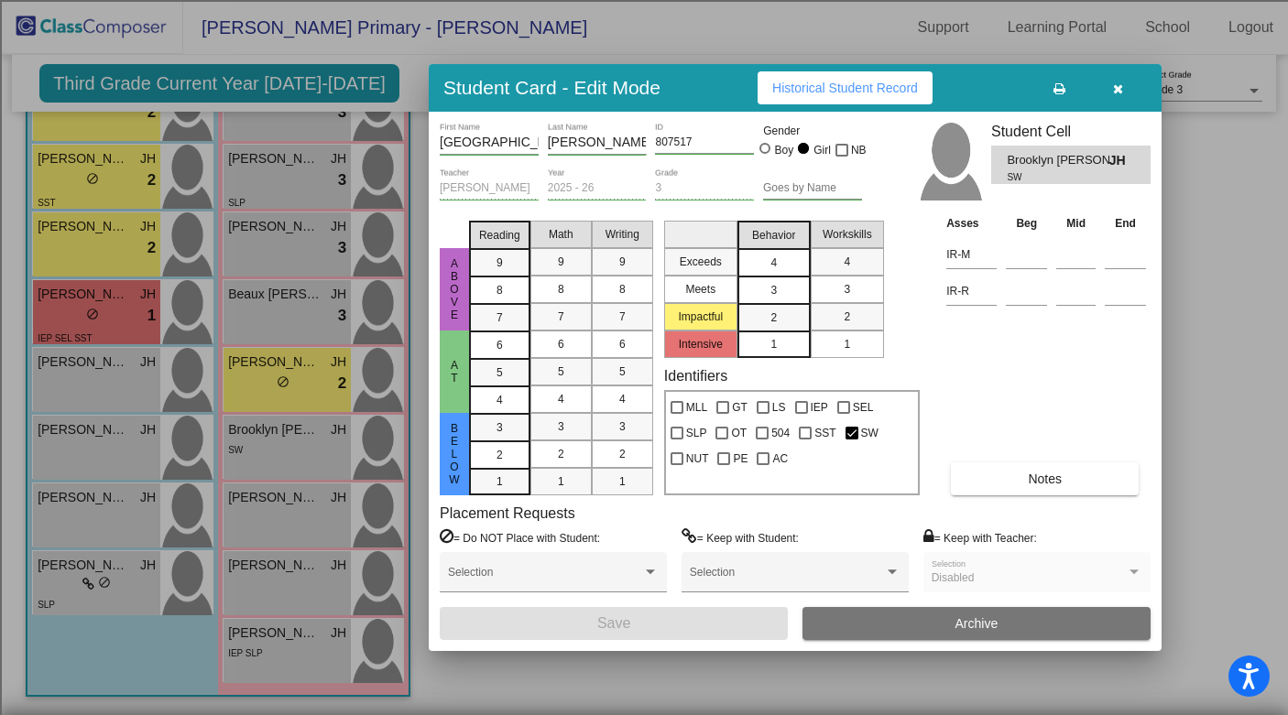
click at [774, 265] on span "4" at bounding box center [773, 263] width 6 height 16
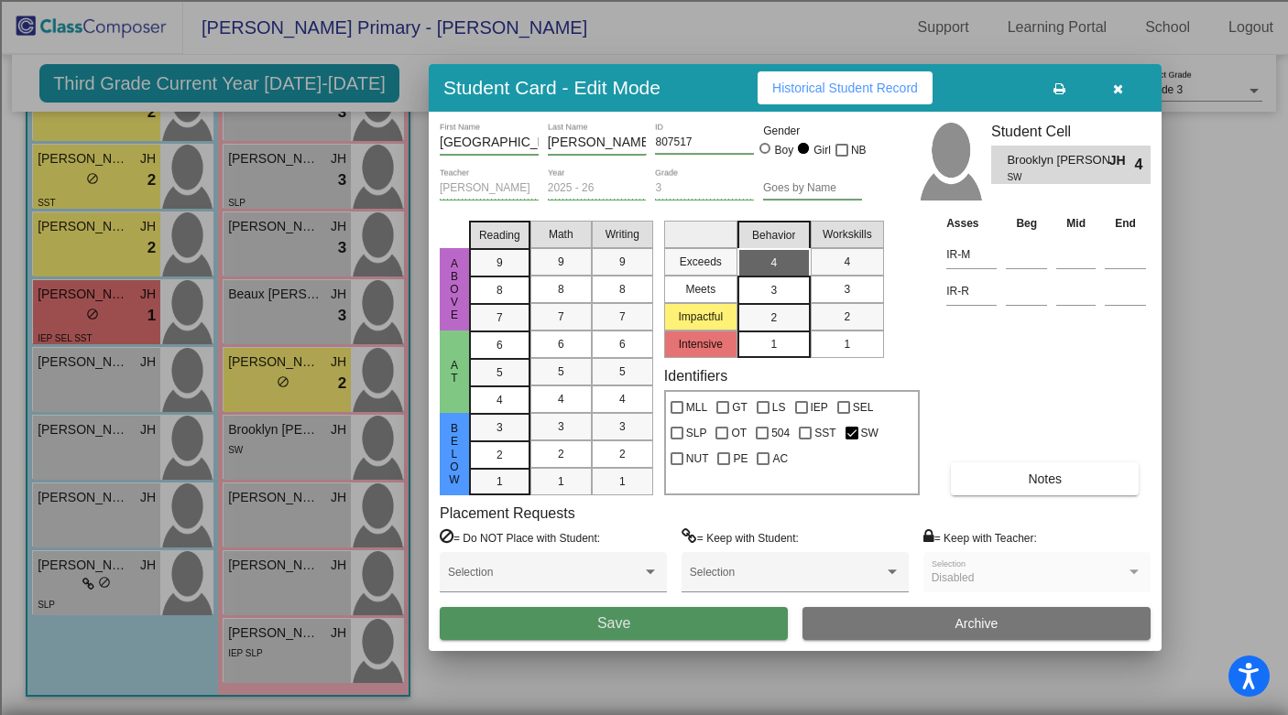
click at [659, 620] on button "Save" at bounding box center [614, 623] width 348 height 33
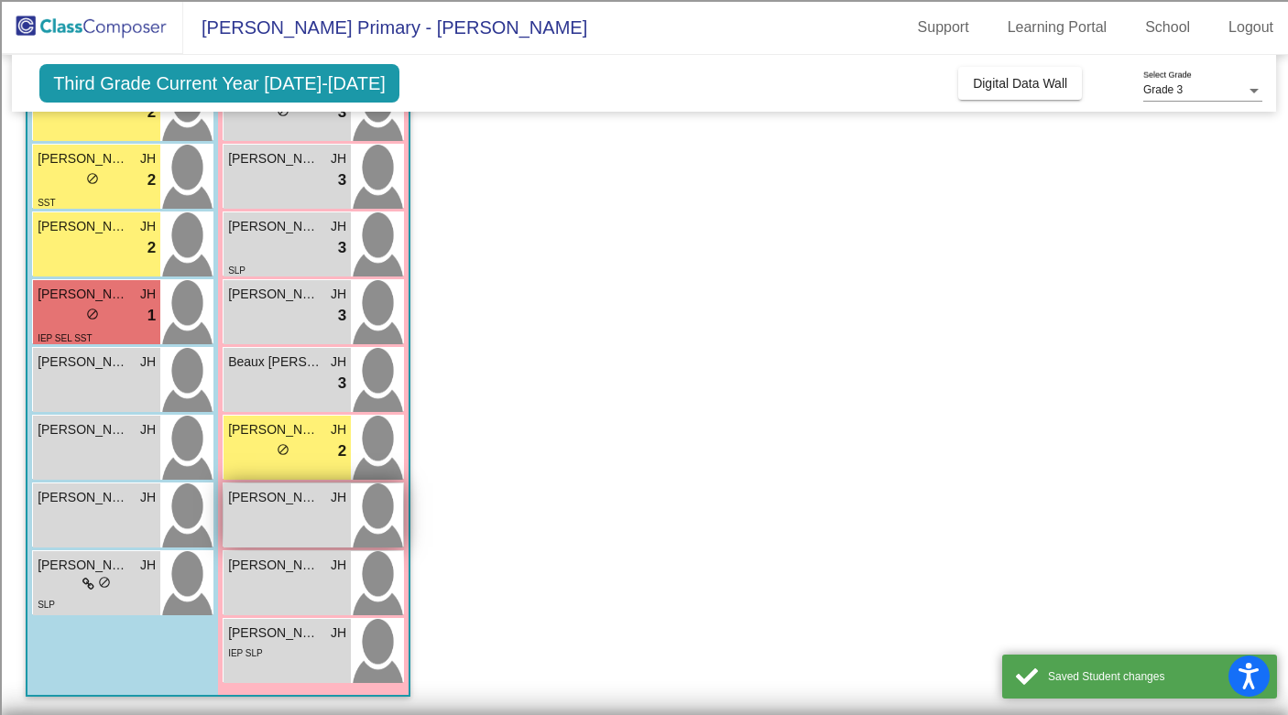
click at [290, 522] on div "[PERSON_NAME] [PERSON_NAME] lock do_not_disturb_alt" at bounding box center [286, 516] width 127 height 64
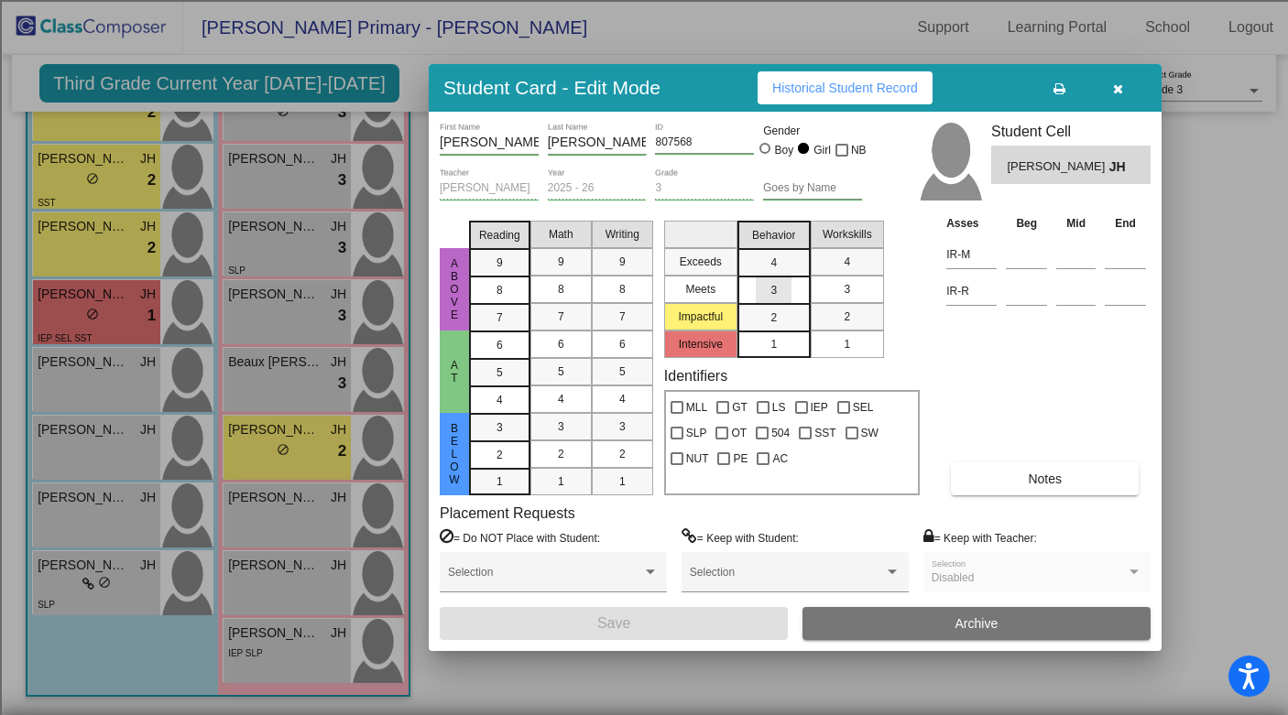
click at [765, 288] on div "3" at bounding box center [774, 290] width 36 height 27
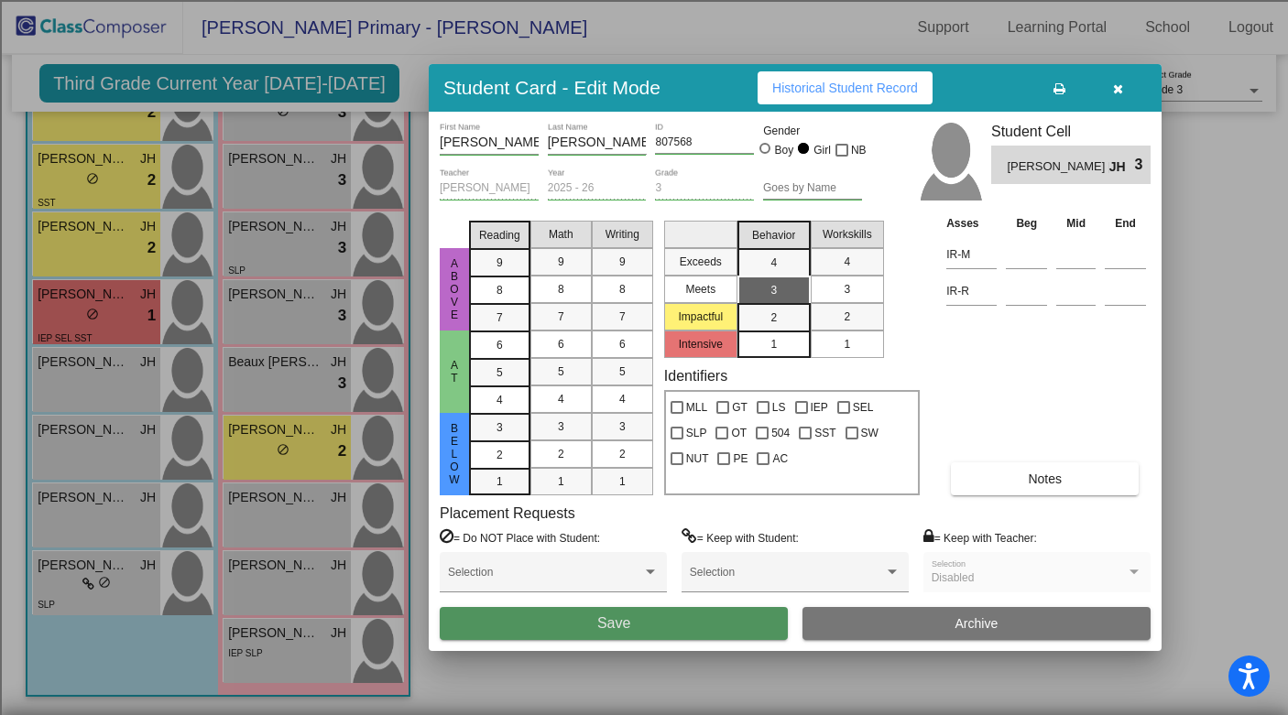
click at [602, 626] on span "Save" at bounding box center [613, 623] width 33 height 16
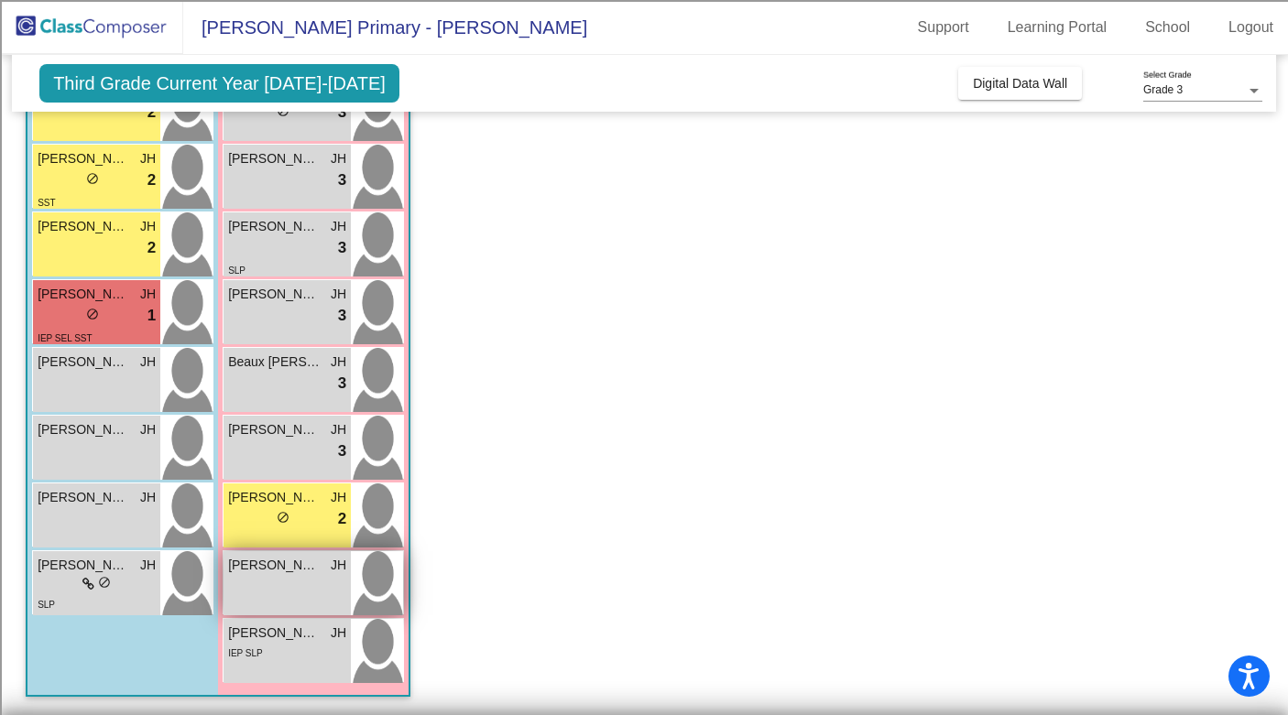
click at [262, 588] on div "[PERSON_NAME] JH lock do_not_disturb_alt" at bounding box center [286, 583] width 127 height 64
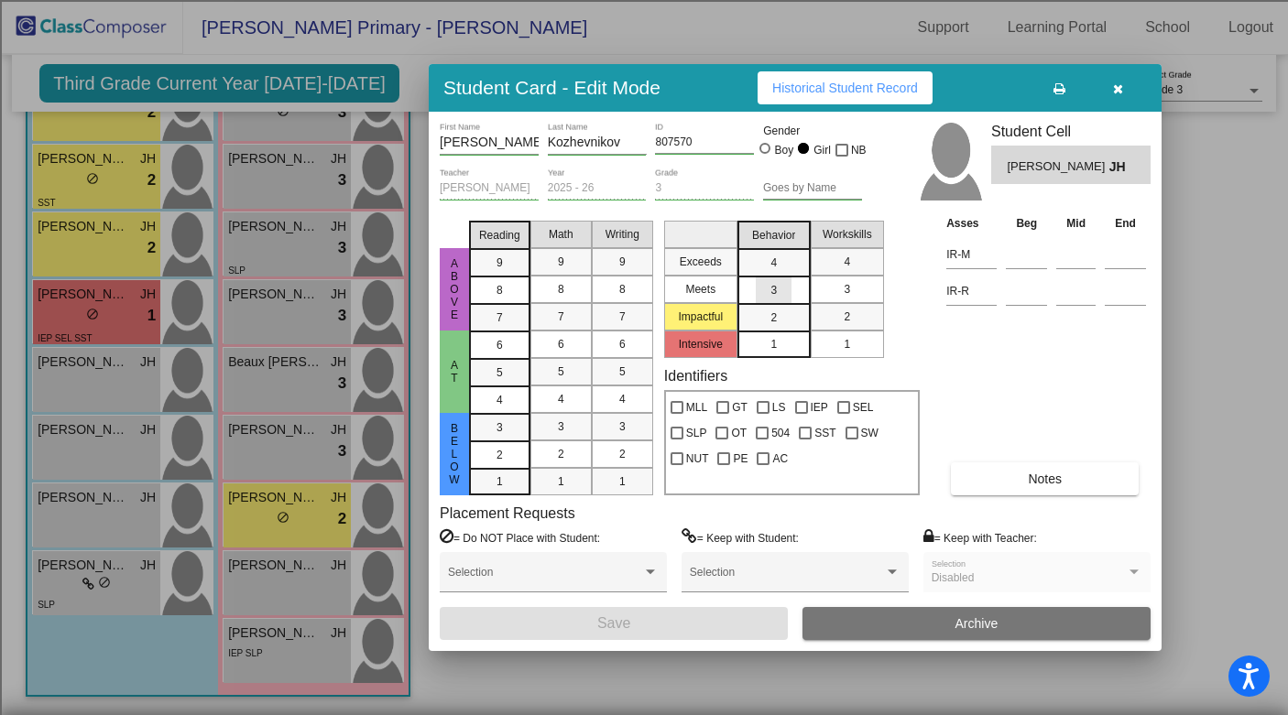
click at [759, 289] on div "3" at bounding box center [774, 290] width 36 height 27
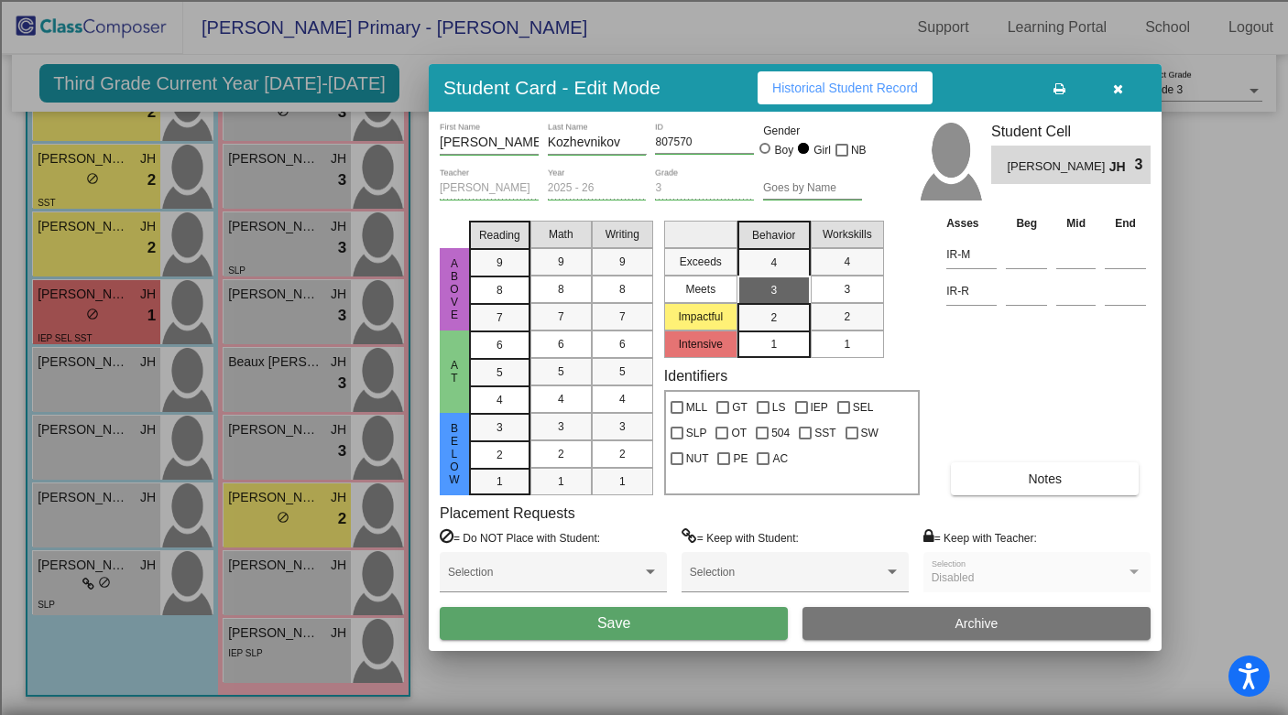
click at [637, 626] on button "Save" at bounding box center [614, 623] width 348 height 33
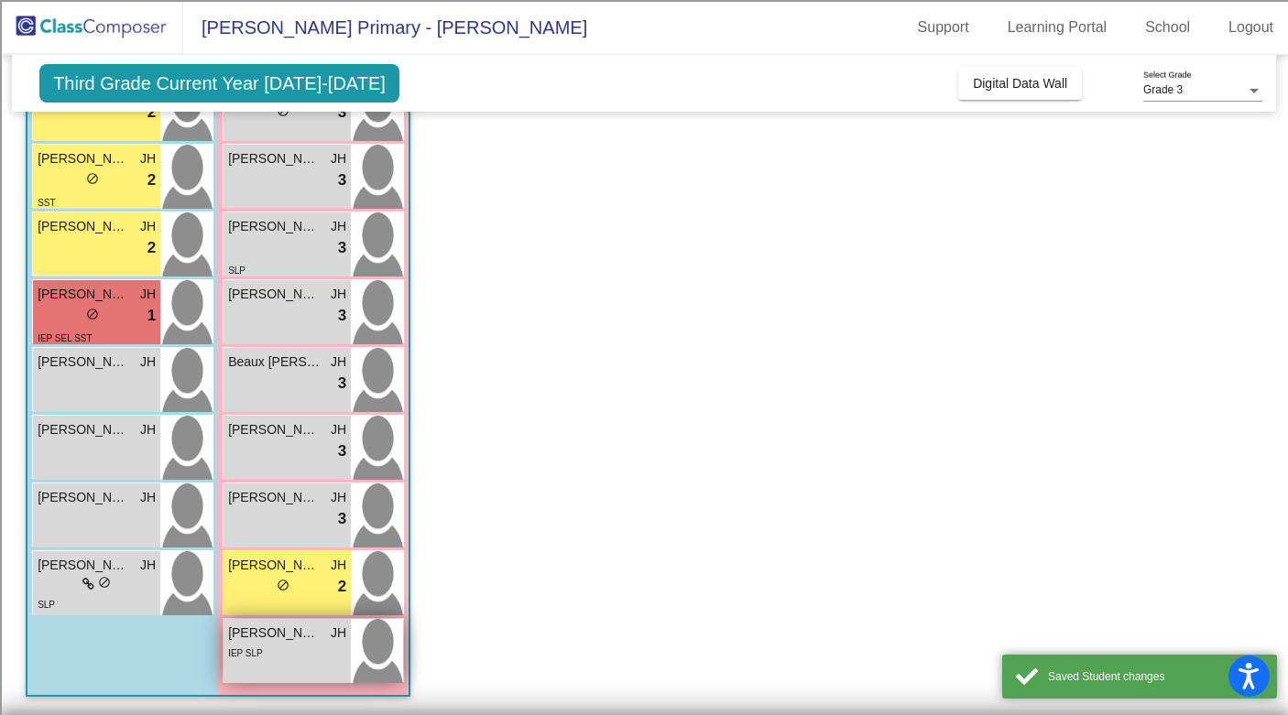
click at [282, 659] on div "IEP SLP" at bounding box center [287, 652] width 118 height 19
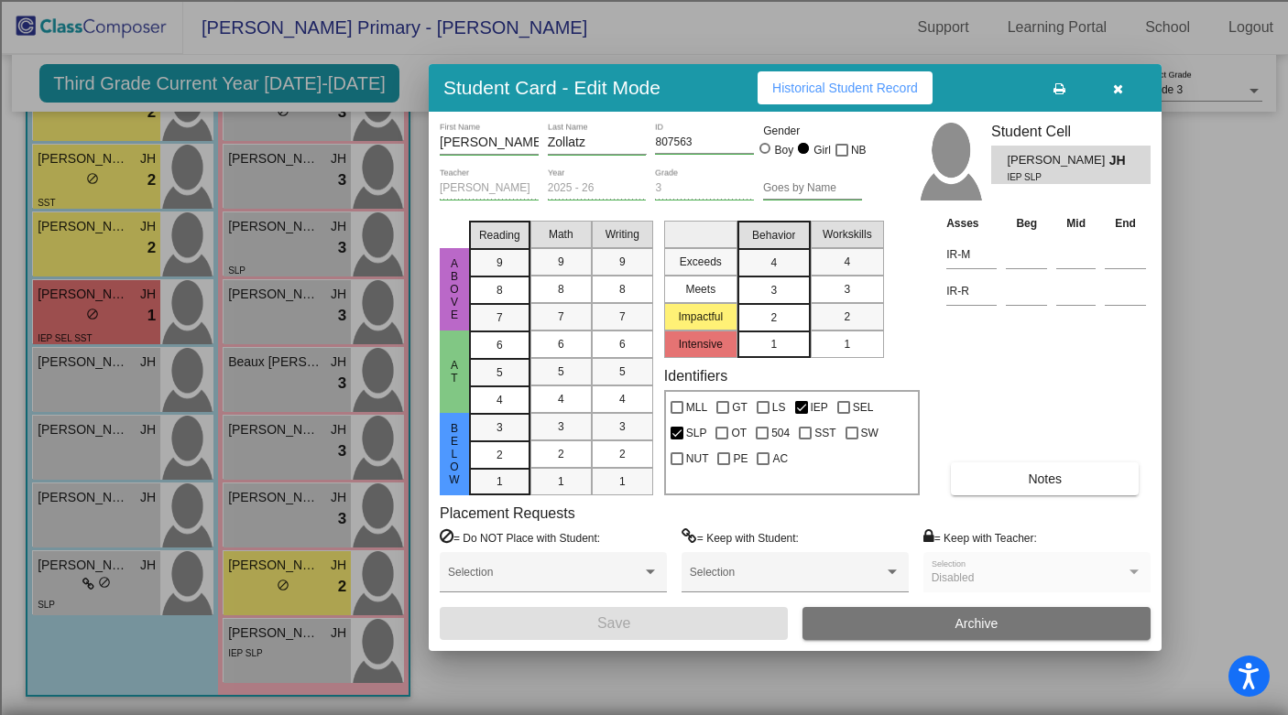
click at [766, 309] on div "2" at bounding box center [774, 317] width 36 height 27
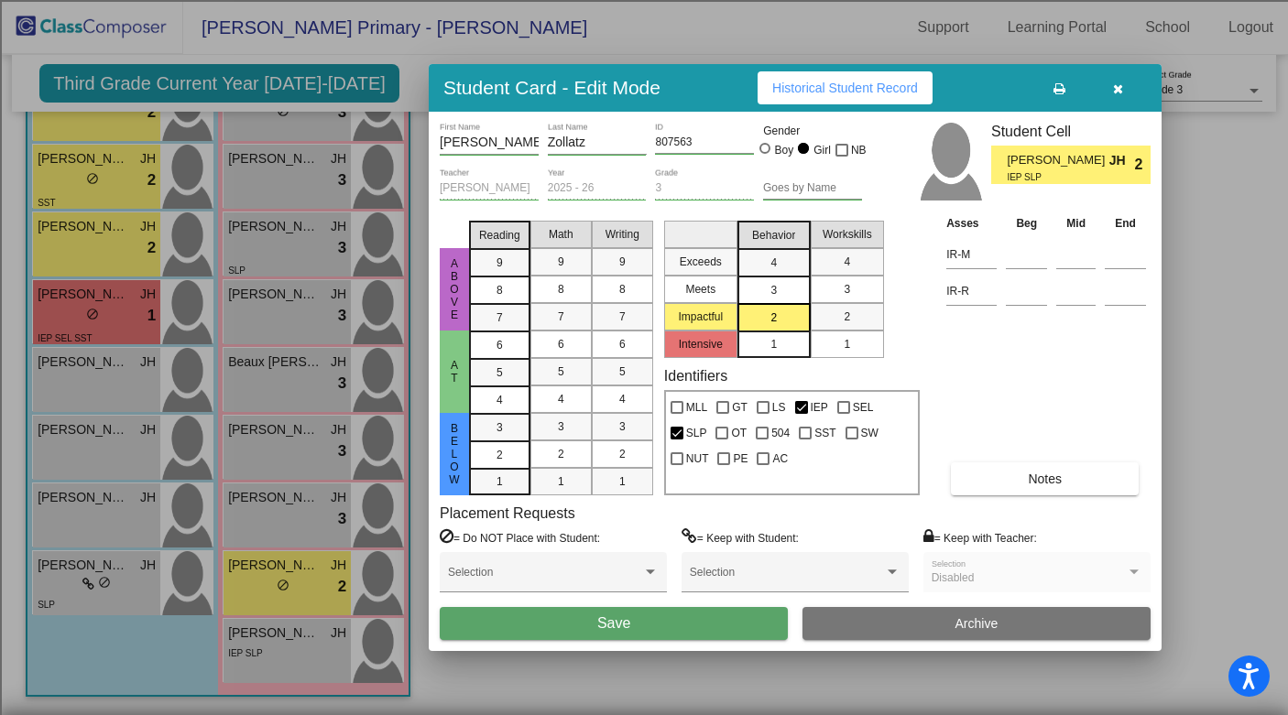
click at [667, 622] on button "Save" at bounding box center [614, 623] width 348 height 33
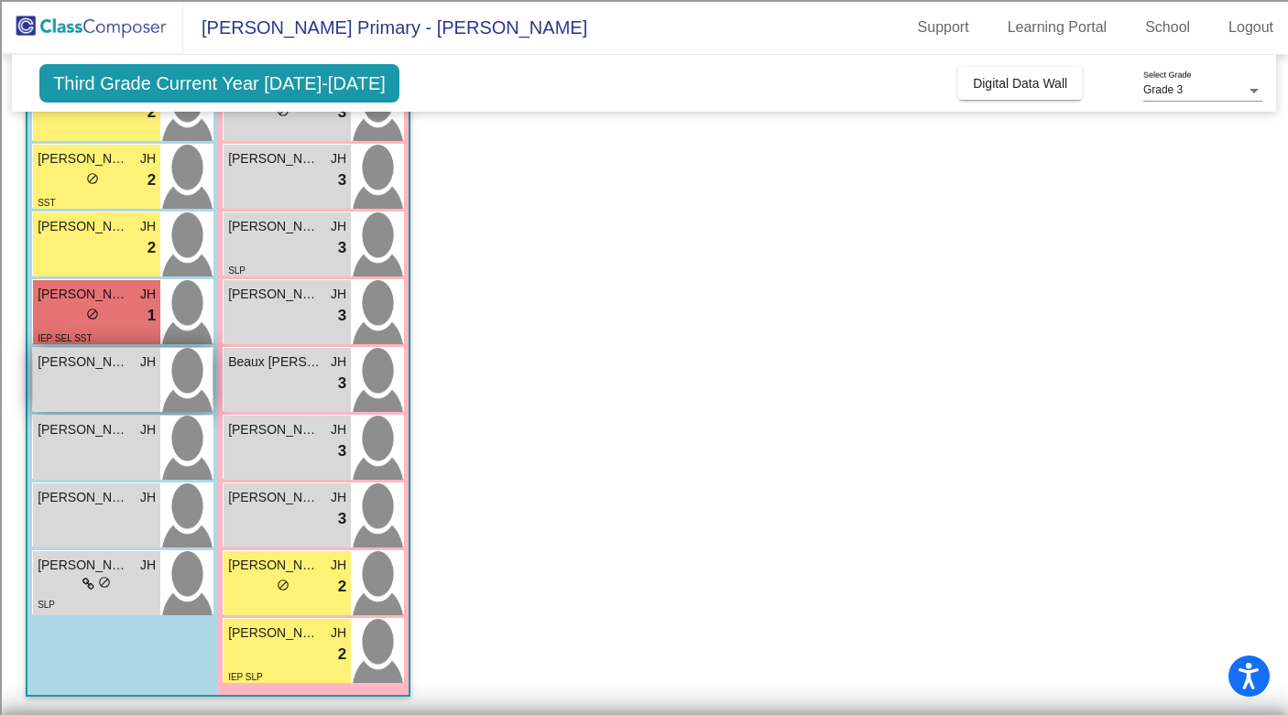
click at [113, 391] on div "[PERSON_NAME] lock do_not_disturb_alt" at bounding box center [96, 380] width 127 height 64
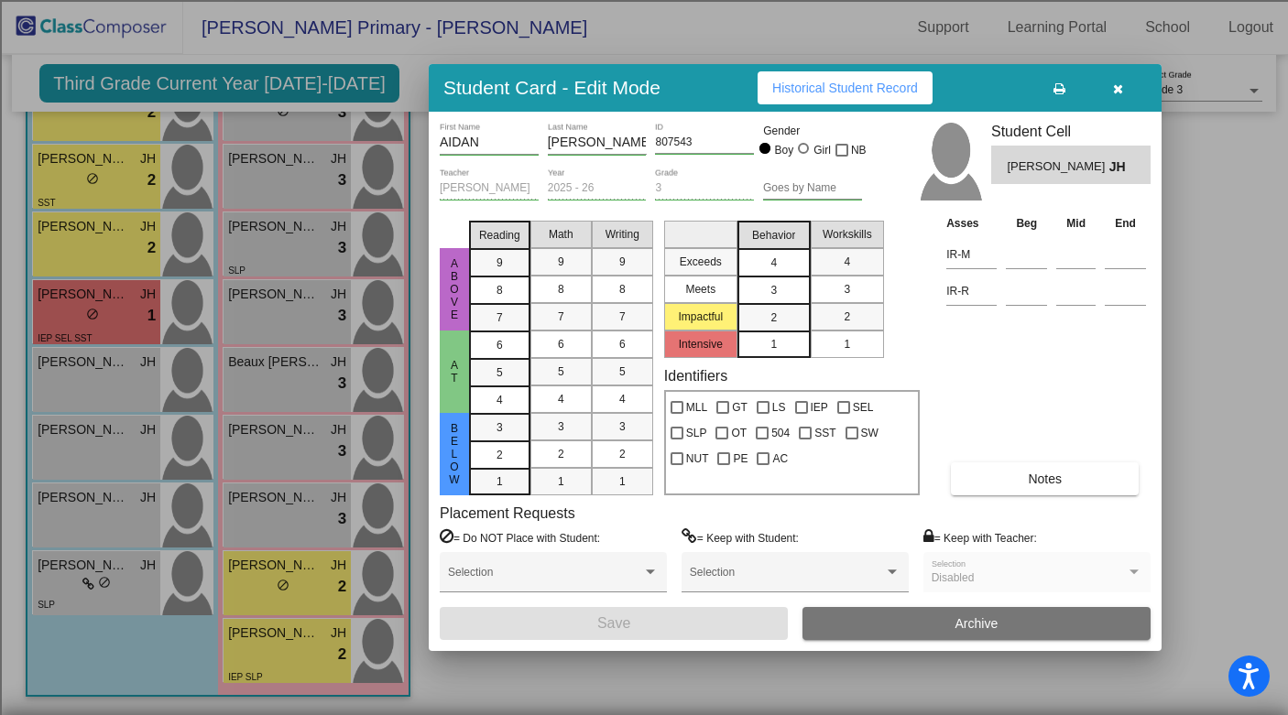
click at [788, 258] on div "4" at bounding box center [774, 262] width 36 height 27
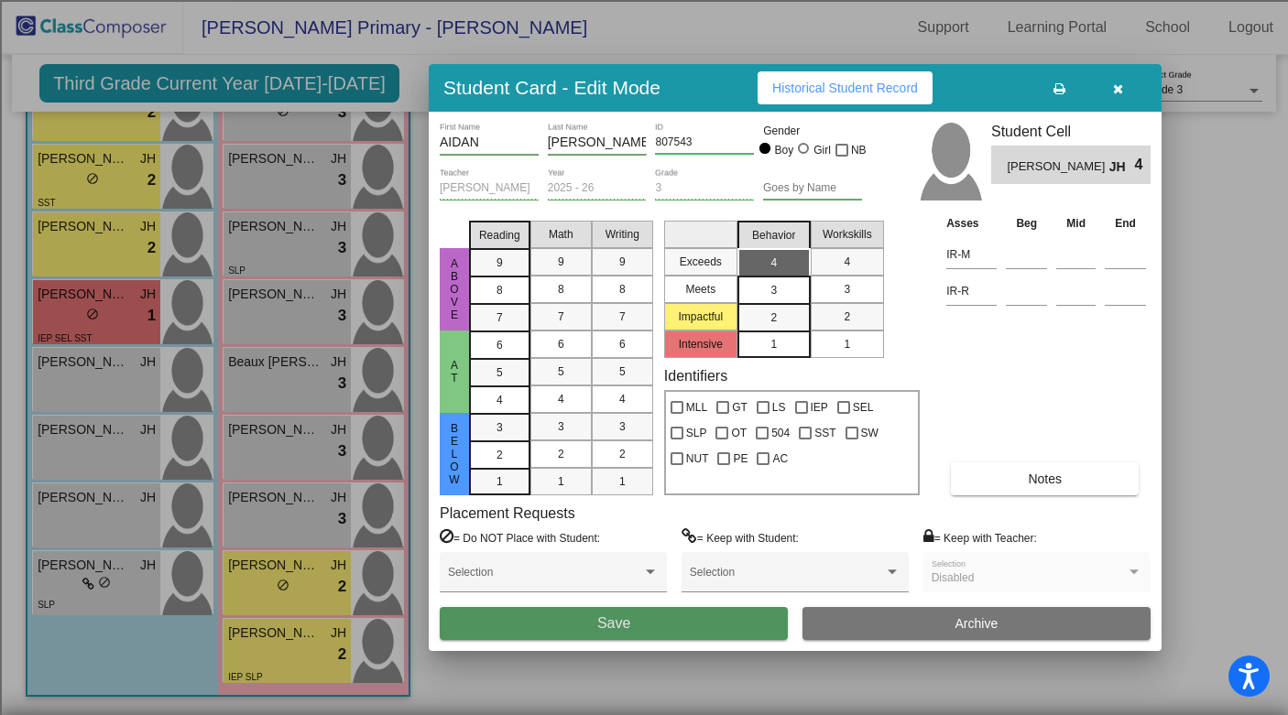
click at [703, 618] on button "Save" at bounding box center [614, 623] width 348 height 33
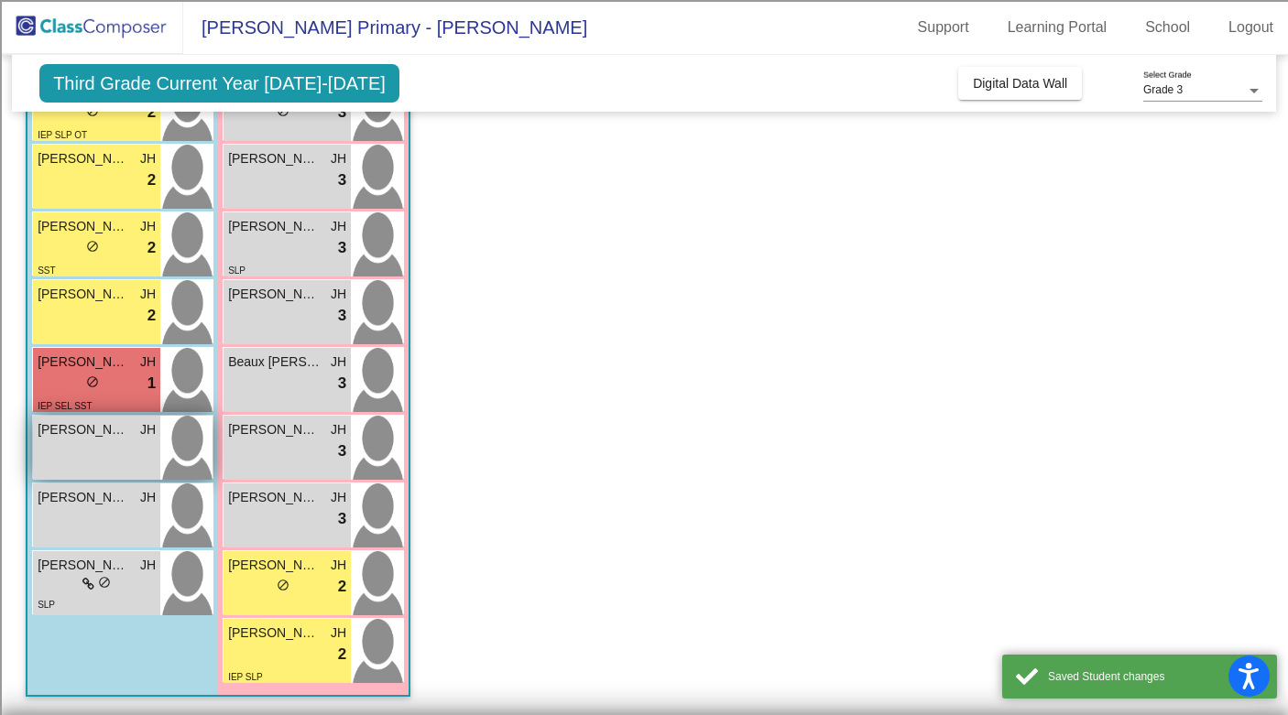
click at [85, 457] on div "[PERSON_NAME] JH lock do_not_disturb_alt" at bounding box center [96, 448] width 127 height 64
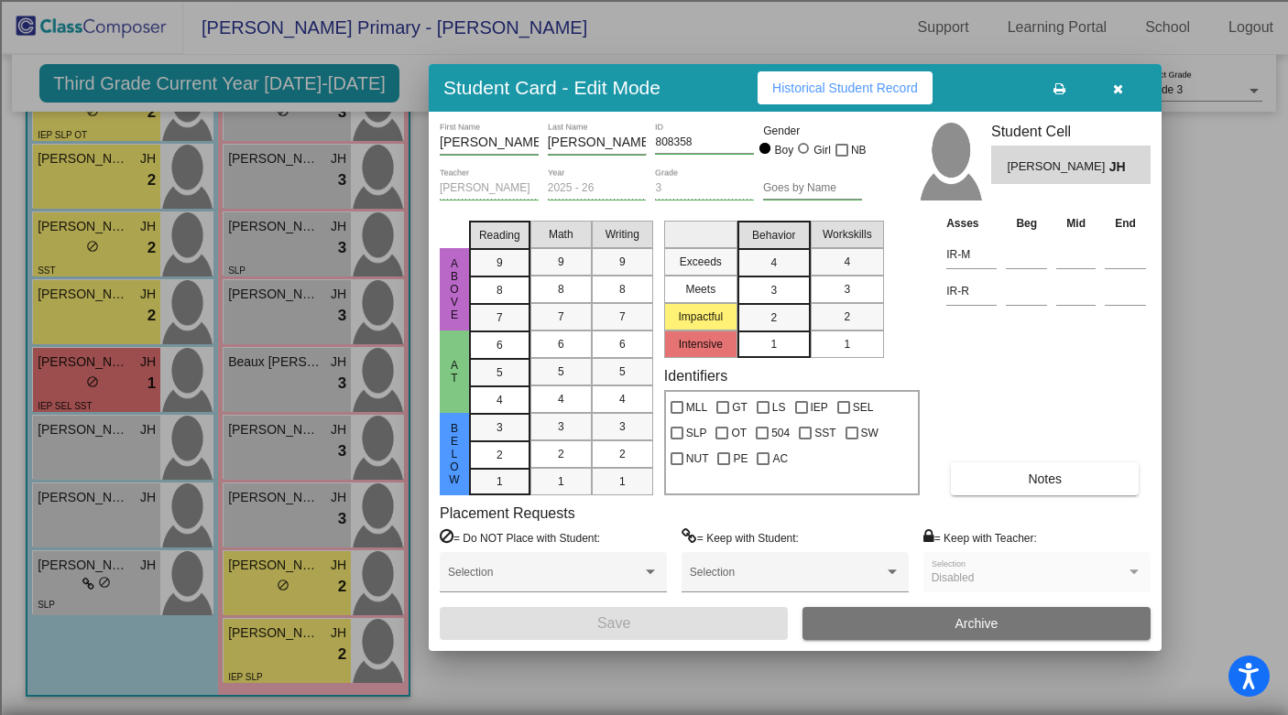
click at [763, 286] on div "3" at bounding box center [774, 290] width 36 height 27
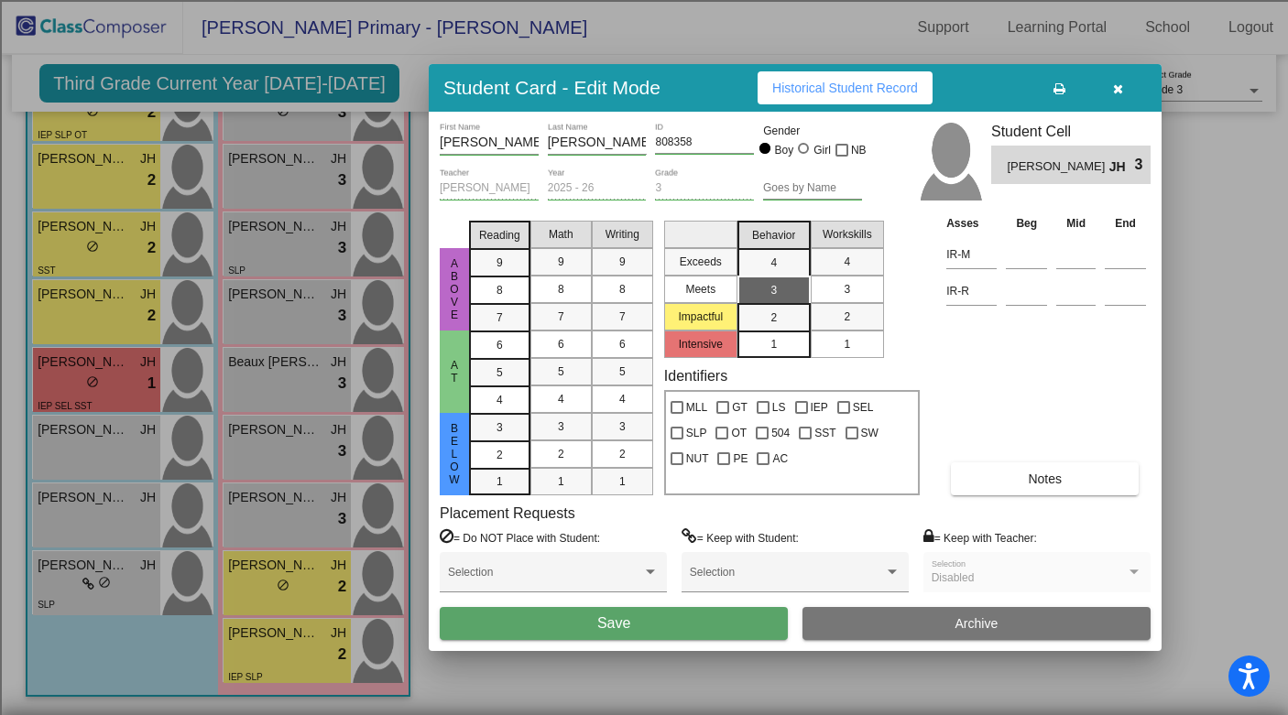
click at [606, 628] on span "Save" at bounding box center [613, 623] width 33 height 16
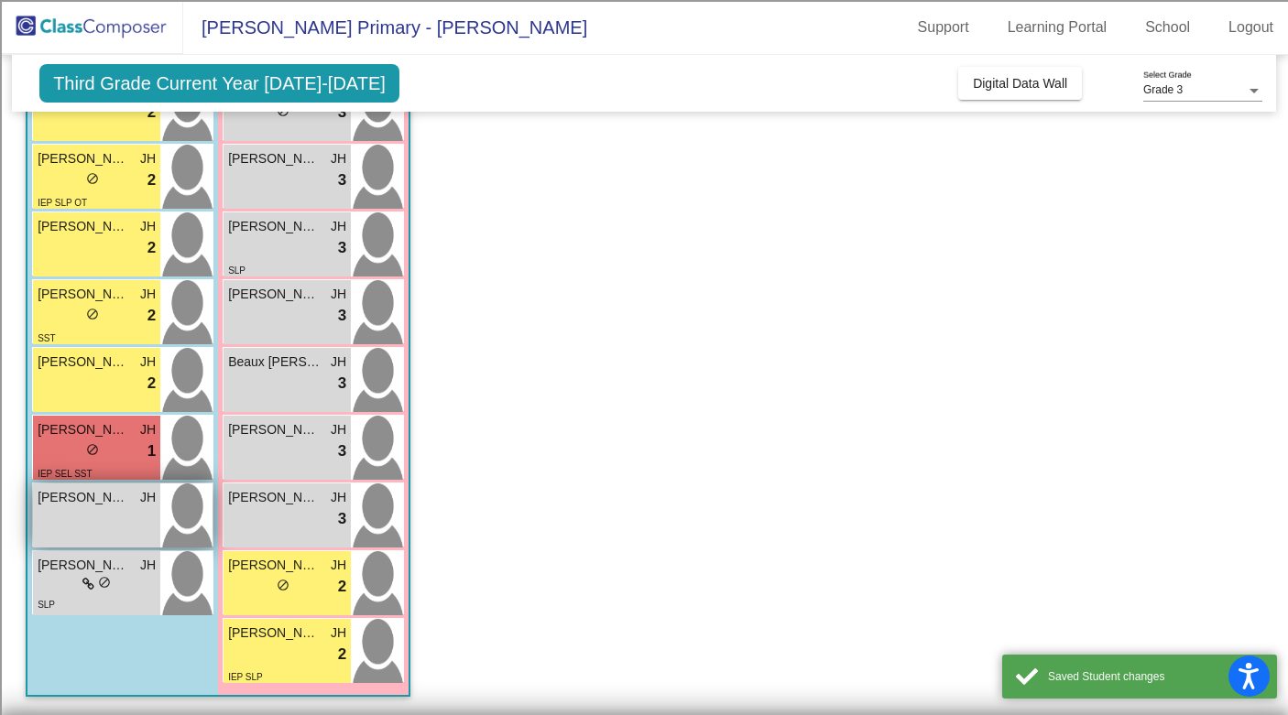
click at [92, 506] on span "[PERSON_NAME]" at bounding box center [84, 497] width 92 height 19
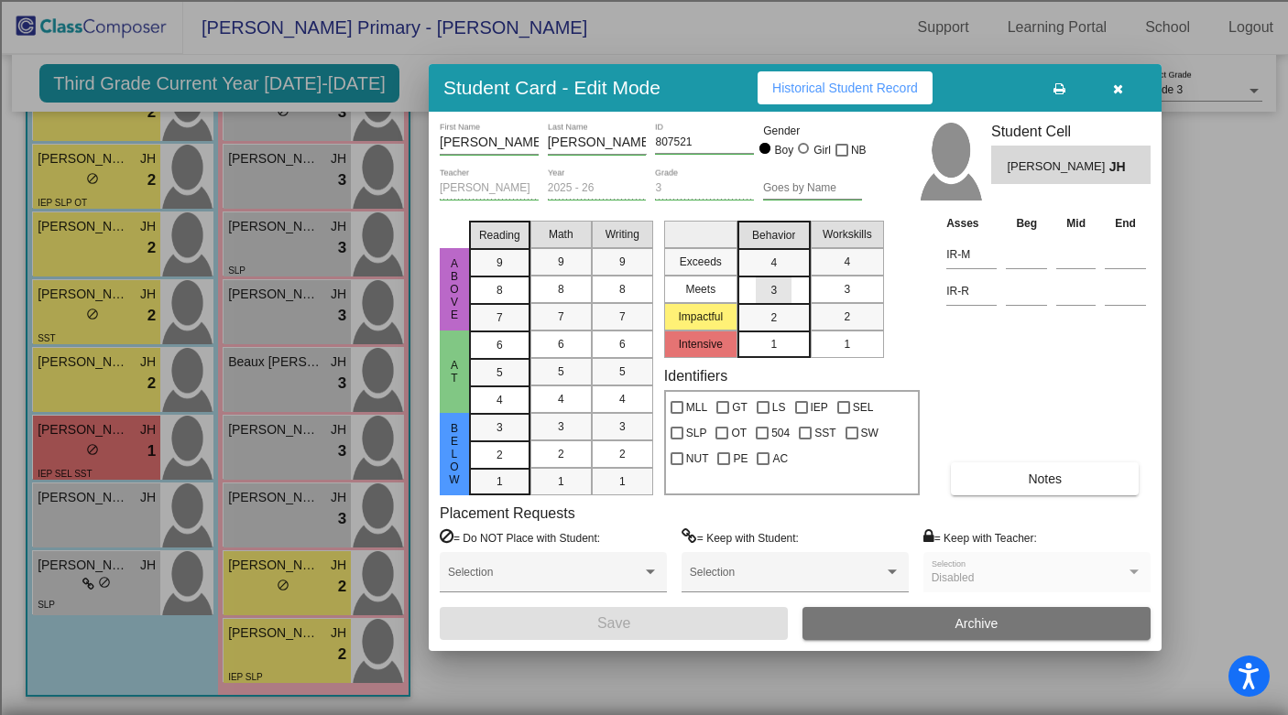
click at [756, 286] on div "3" at bounding box center [774, 290] width 36 height 27
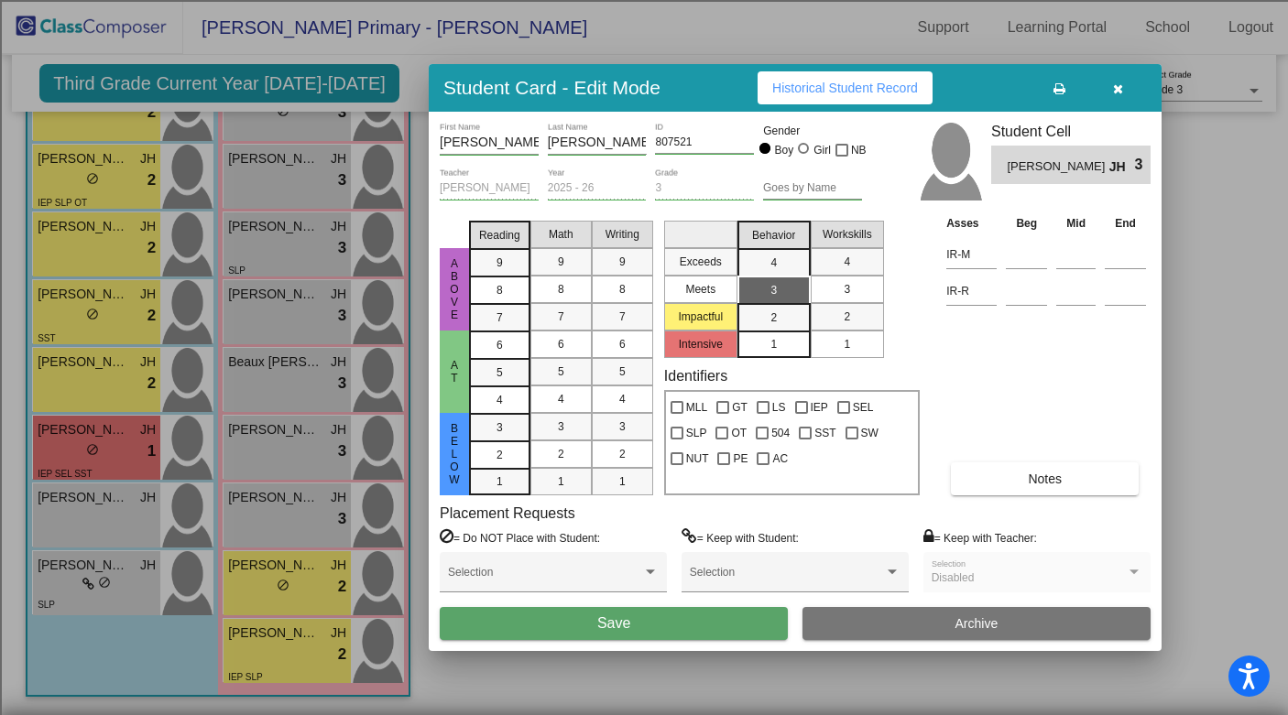
click at [572, 633] on button "Save" at bounding box center [614, 623] width 348 height 33
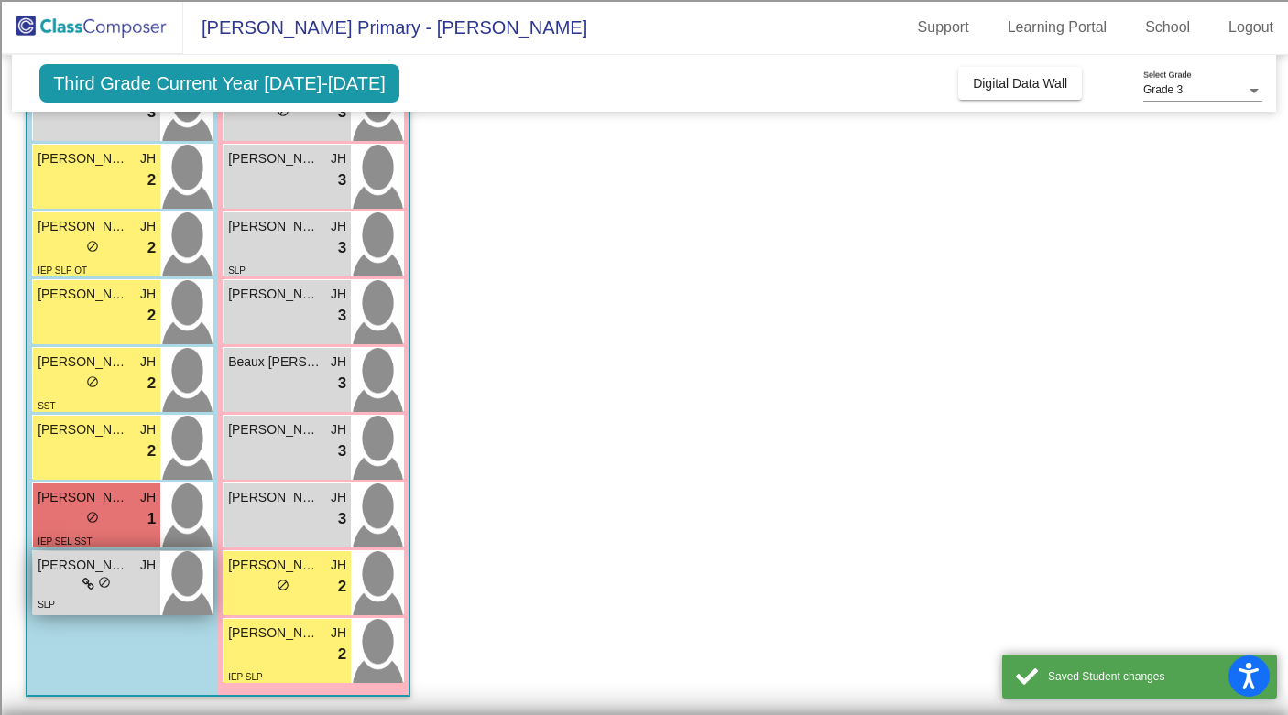
click at [125, 591] on div "lock do_not_disturb_alt" at bounding box center [97, 584] width 118 height 19
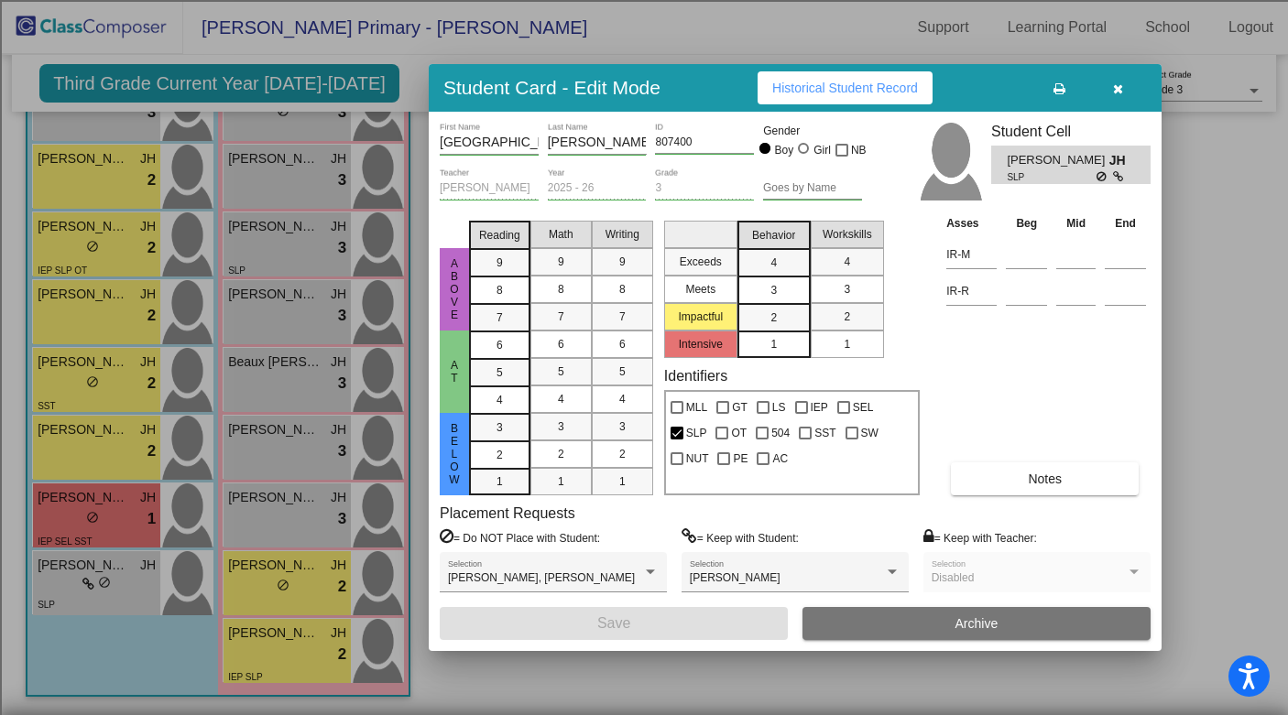
click at [778, 284] on div "3" at bounding box center [774, 290] width 36 height 27
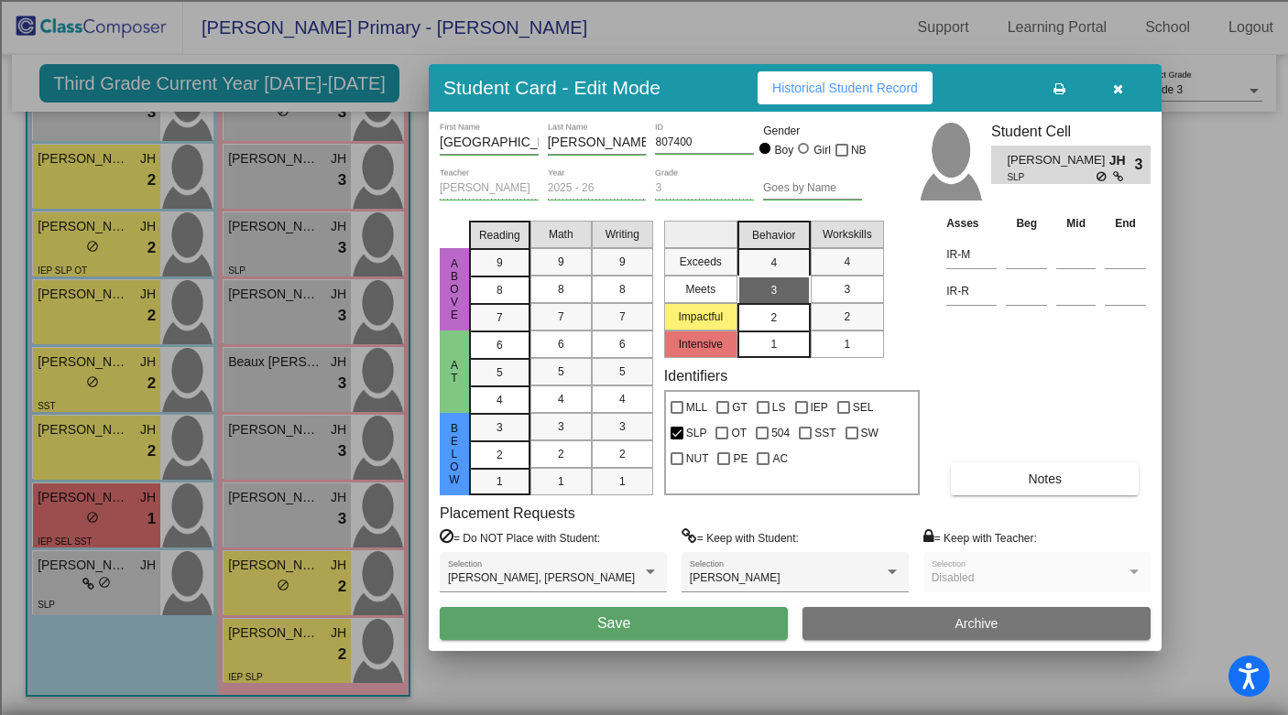
click at [789, 318] on div "2" at bounding box center [774, 317] width 36 height 27
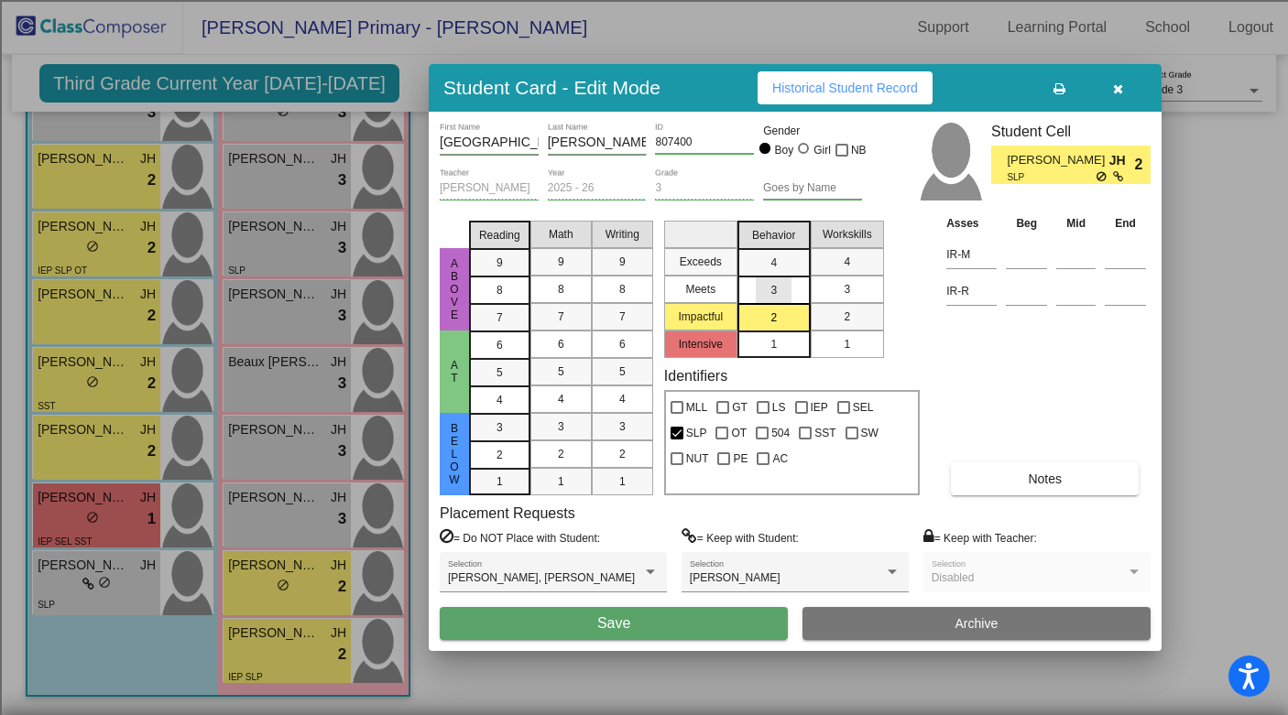
click at [795, 293] on mat-list-option "3" at bounding box center [773, 289] width 73 height 27
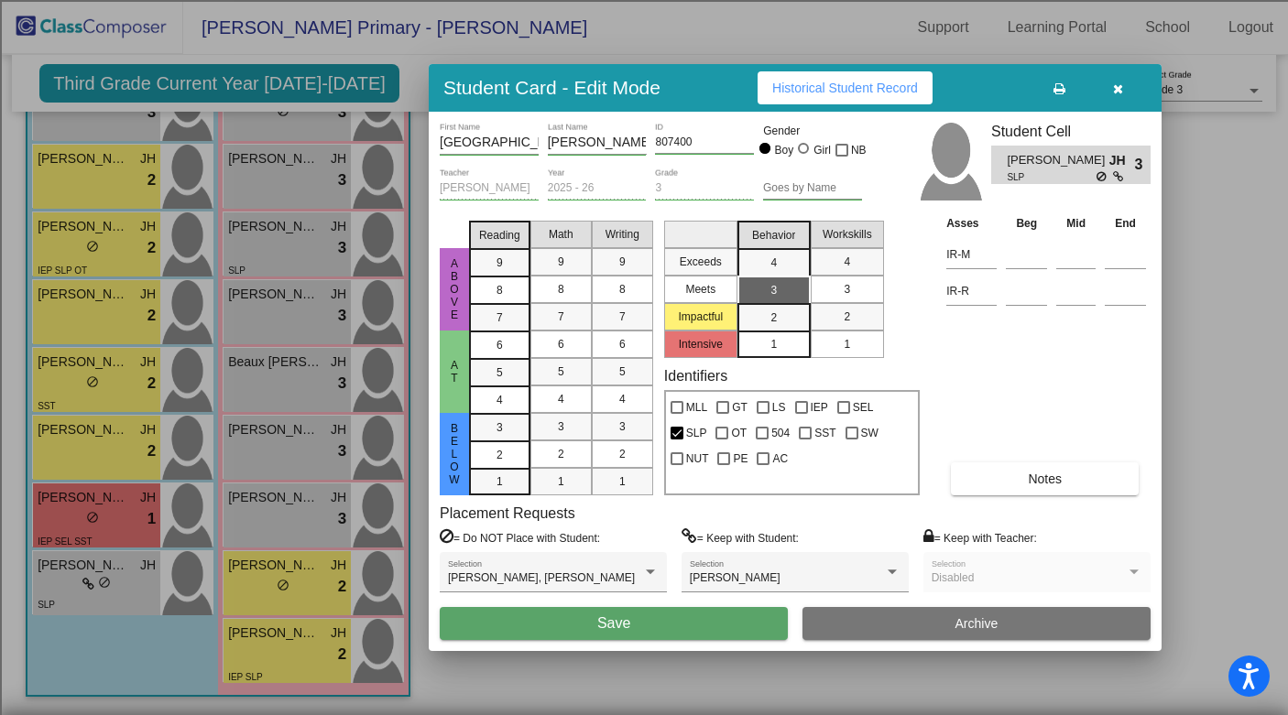
click at [629, 622] on button "Save" at bounding box center [614, 623] width 348 height 33
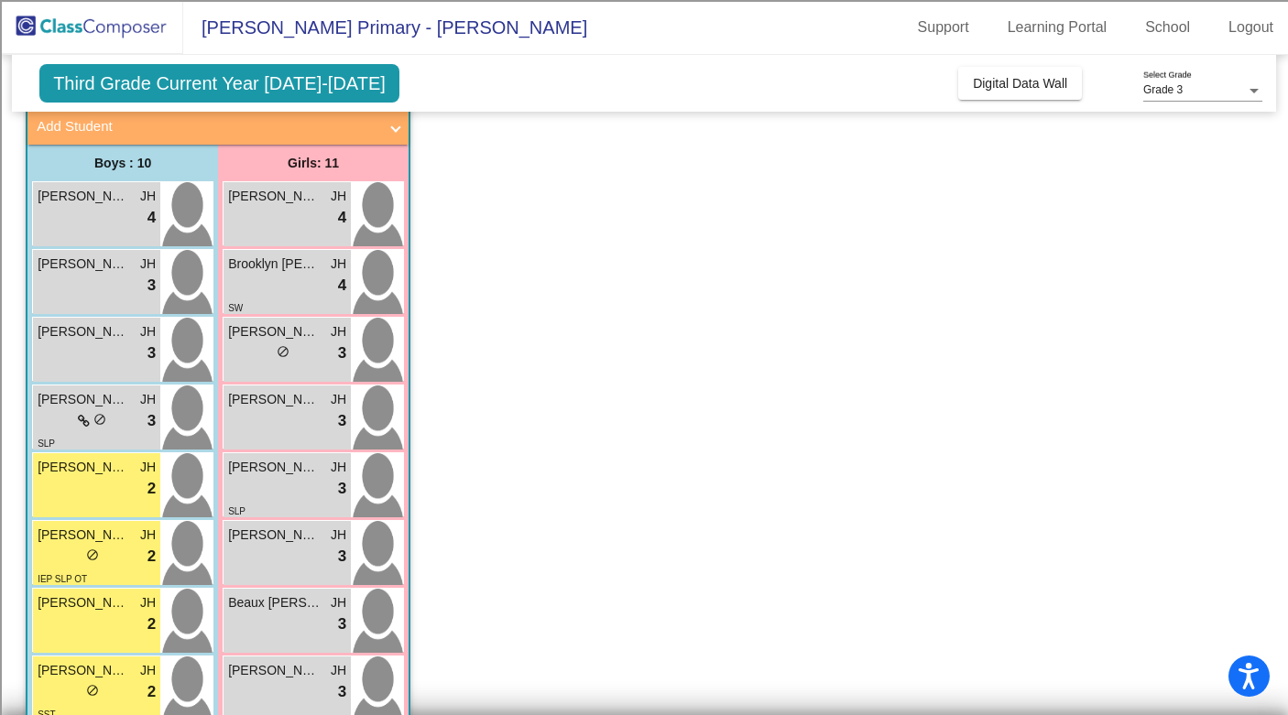
scroll to position [113, 0]
click at [1007, 85] on span "Digital Data Wall" at bounding box center [1020, 83] width 94 height 15
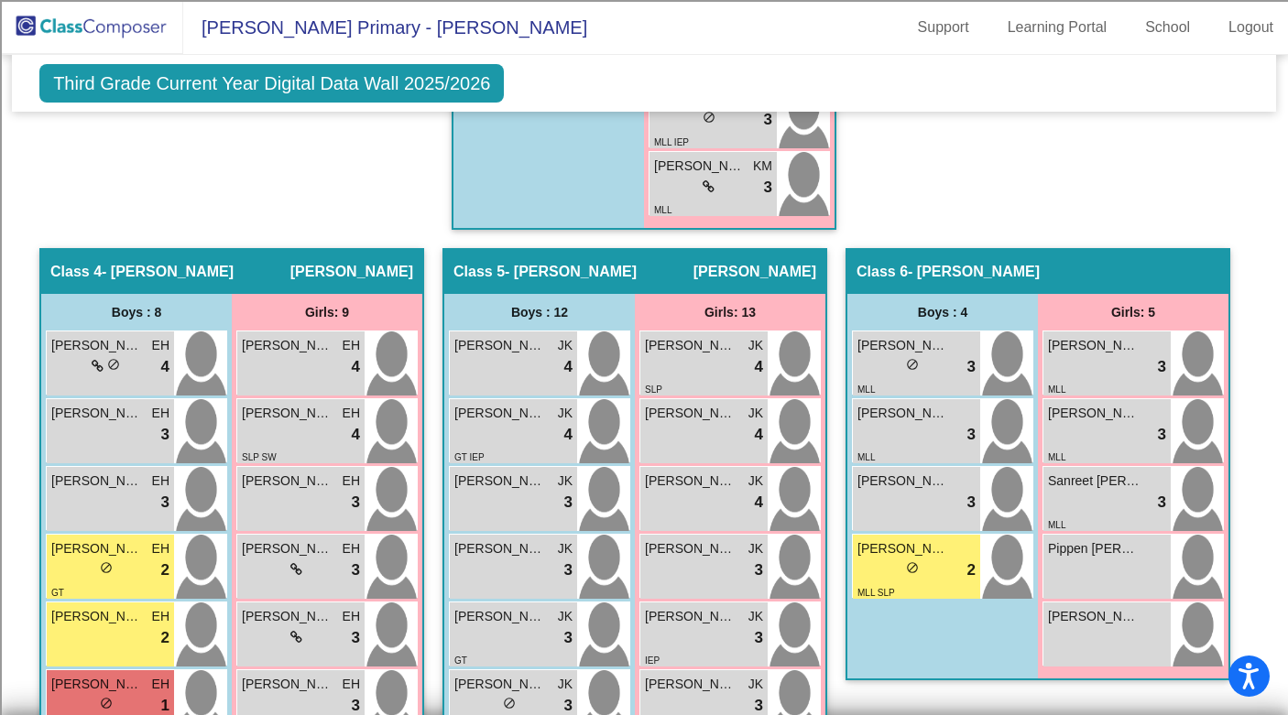
scroll to position [1459, 0]
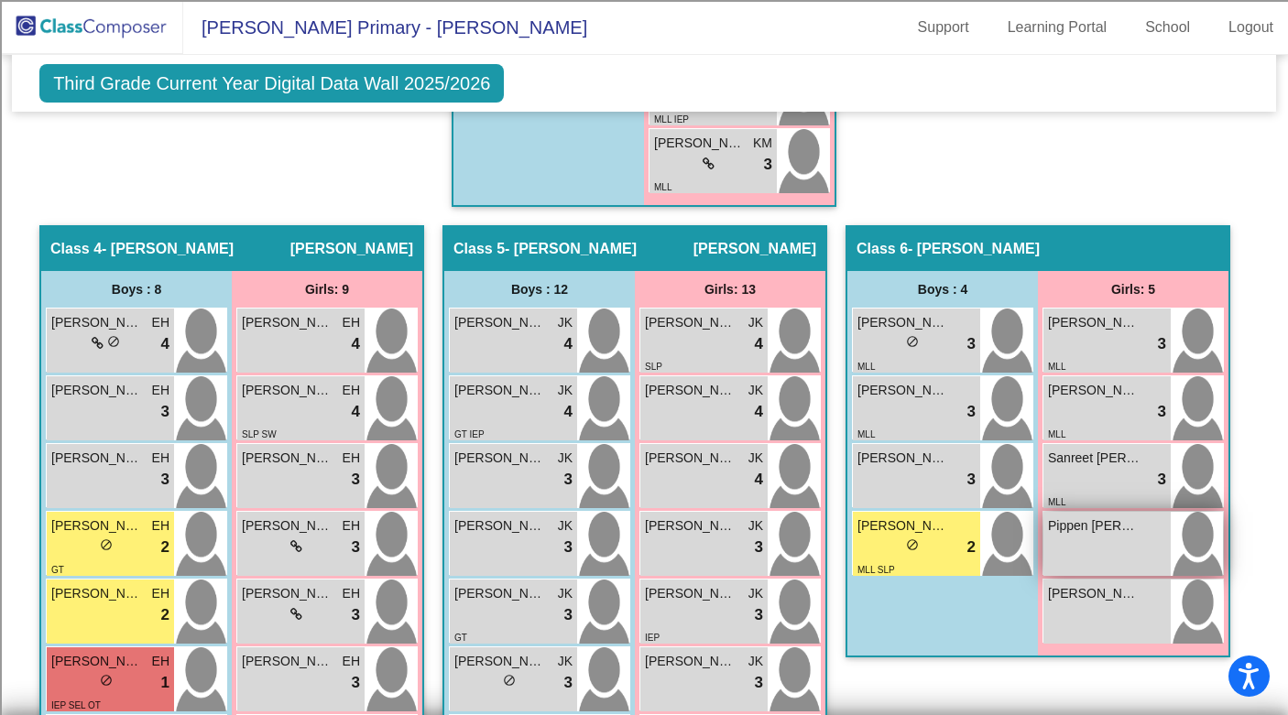
click at [1125, 542] on div "Pippen [PERSON_NAME] lock do_not_disturb_alt" at bounding box center [1106, 544] width 127 height 64
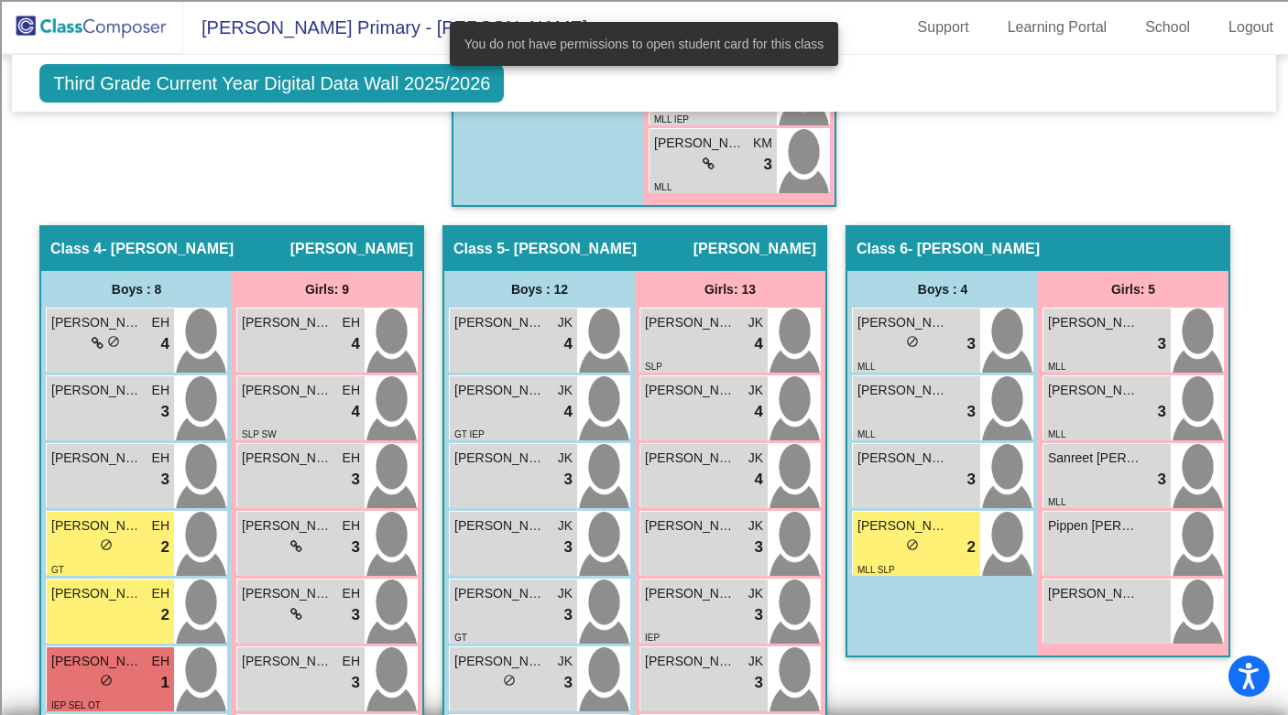
click at [923, 227] on div "Class 6 - [PERSON_NAME] picture_as_pdf" at bounding box center [1037, 249] width 381 height 44
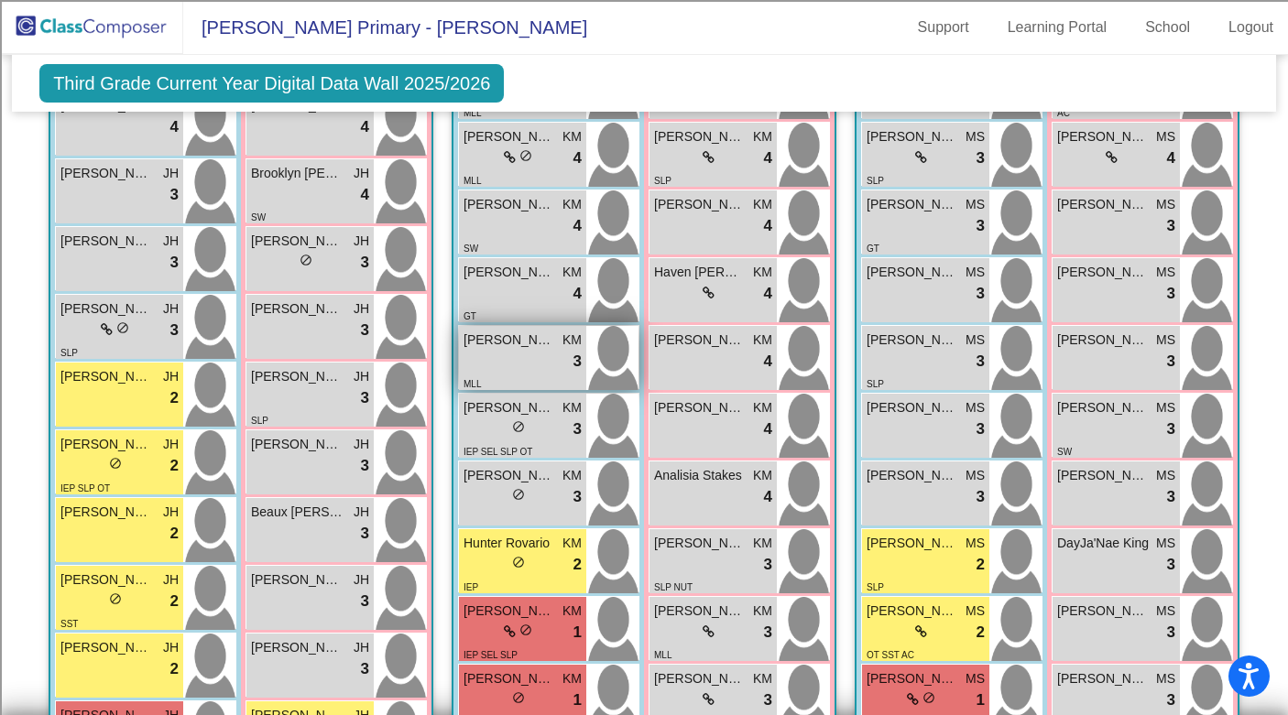
scroll to position [505, 0]
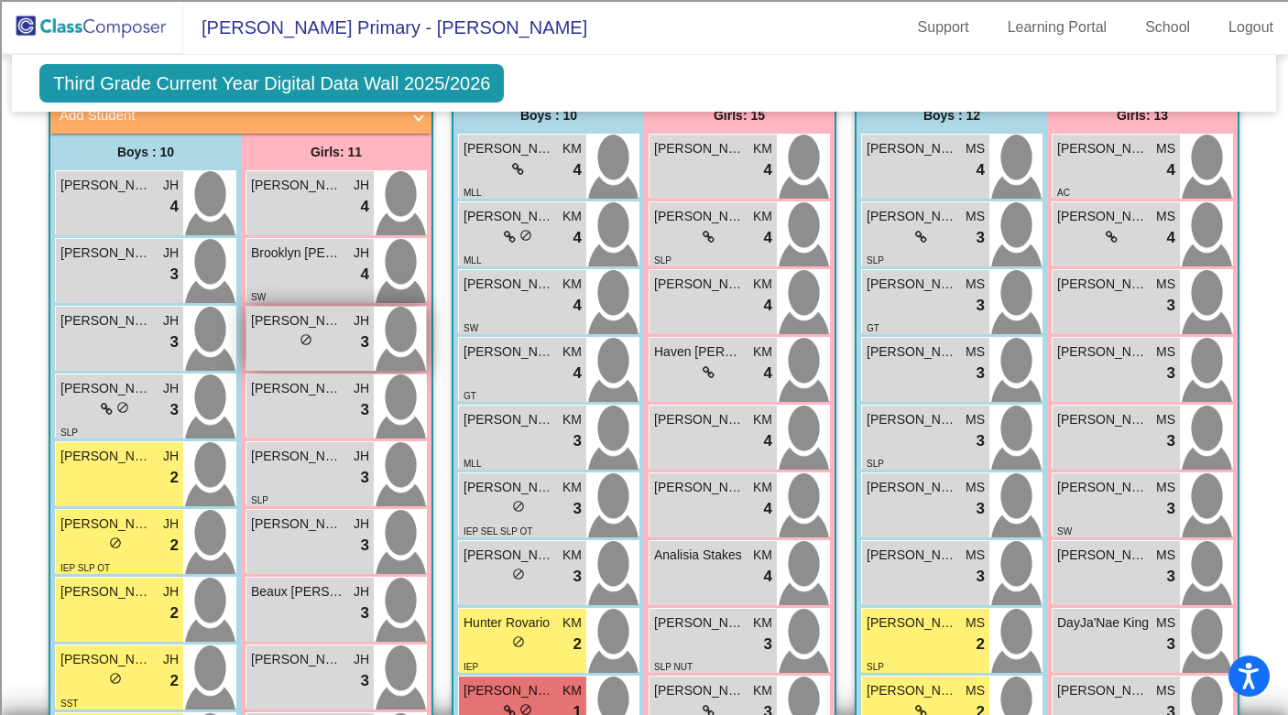
click at [332, 340] on div "lock do_not_disturb_alt 3" at bounding box center [310, 343] width 118 height 24
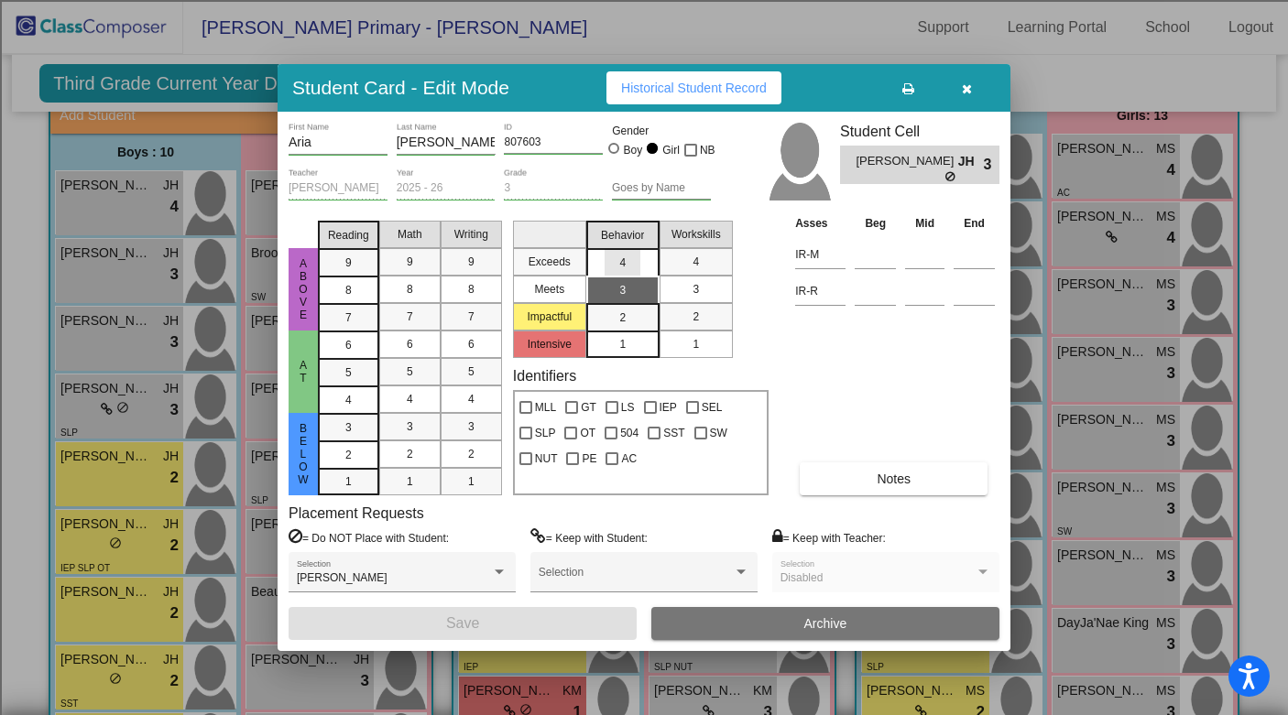
click at [620, 262] on span "4" at bounding box center [622, 263] width 6 height 16
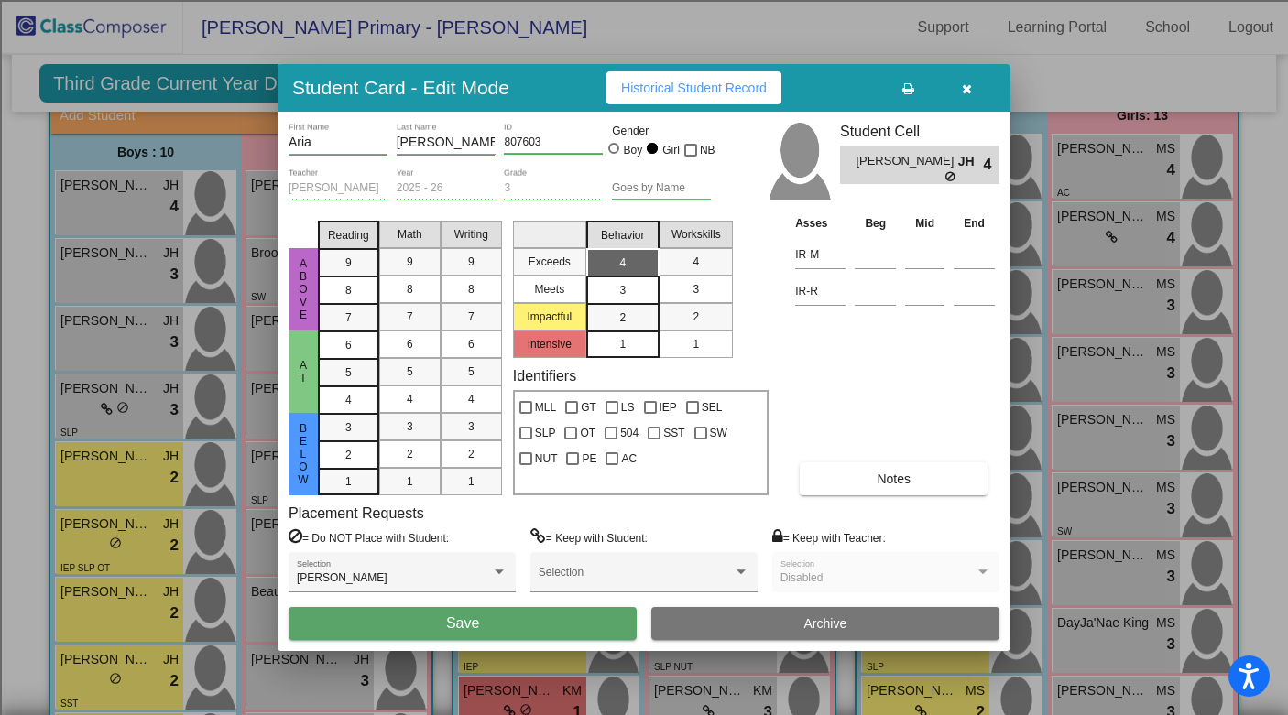
click at [465, 617] on span "Save" at bounding box center [462, 623] width 33 height 16
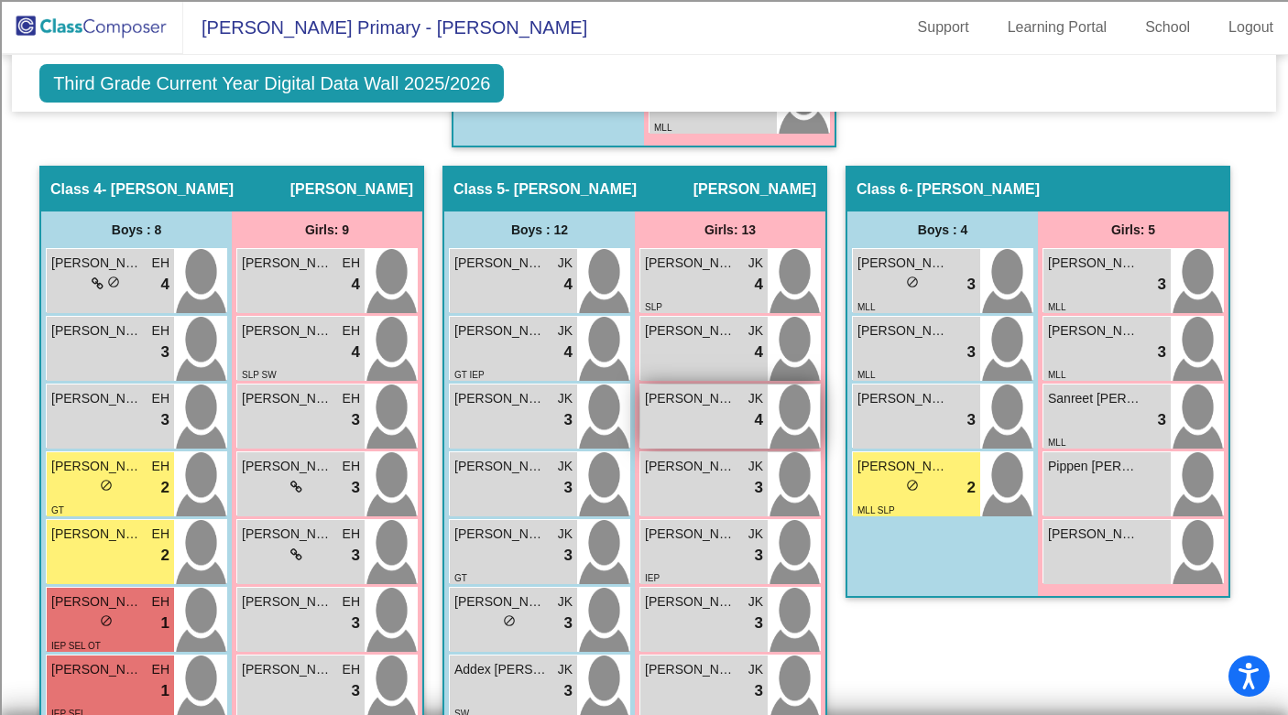
scroll to position [1519, 0]
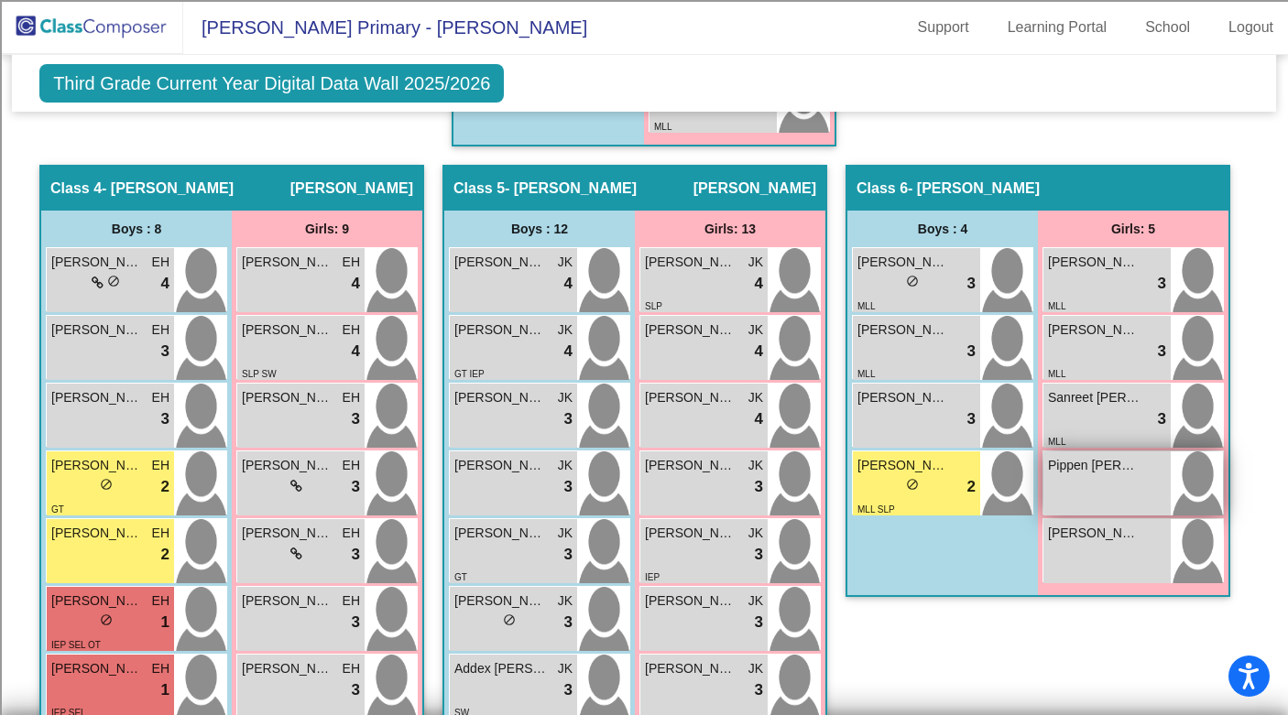
click at [1116, 501] on div "Pippen [PERSON_NAME] lock do_not_disturb_alt" at bounding box center [1106, 484] width 127 height 64
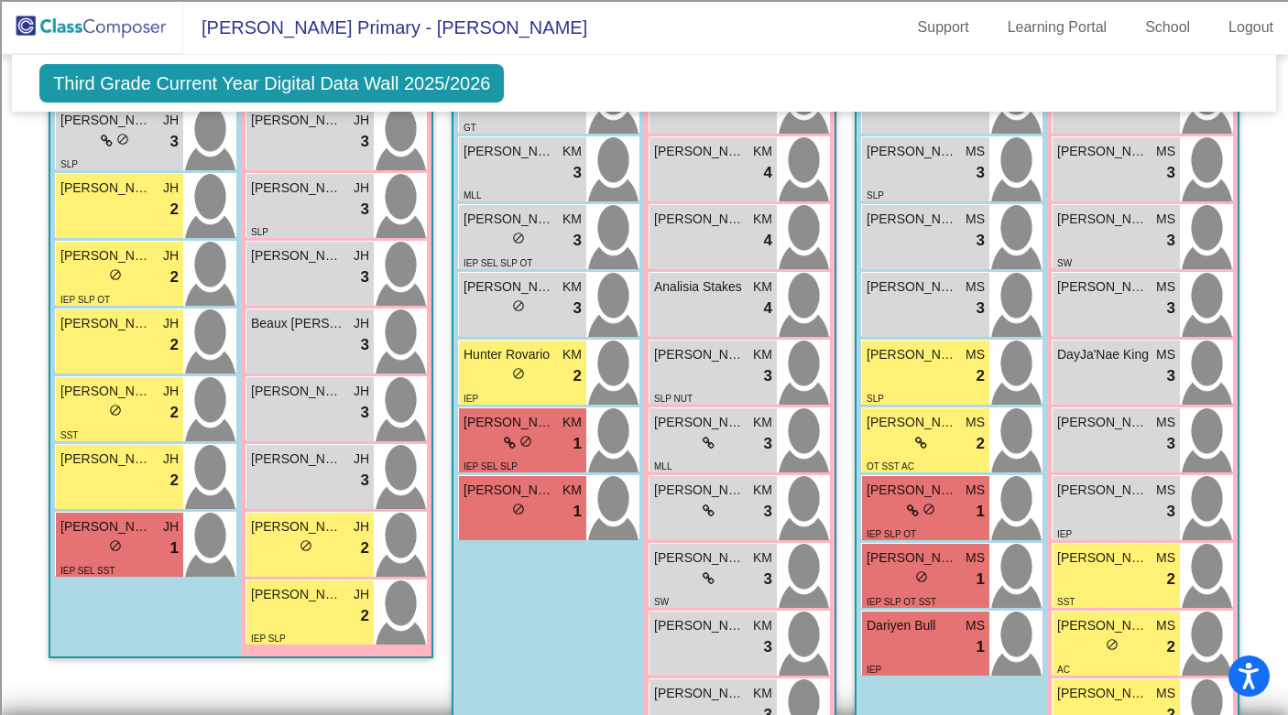
scroll to position [759, 0]
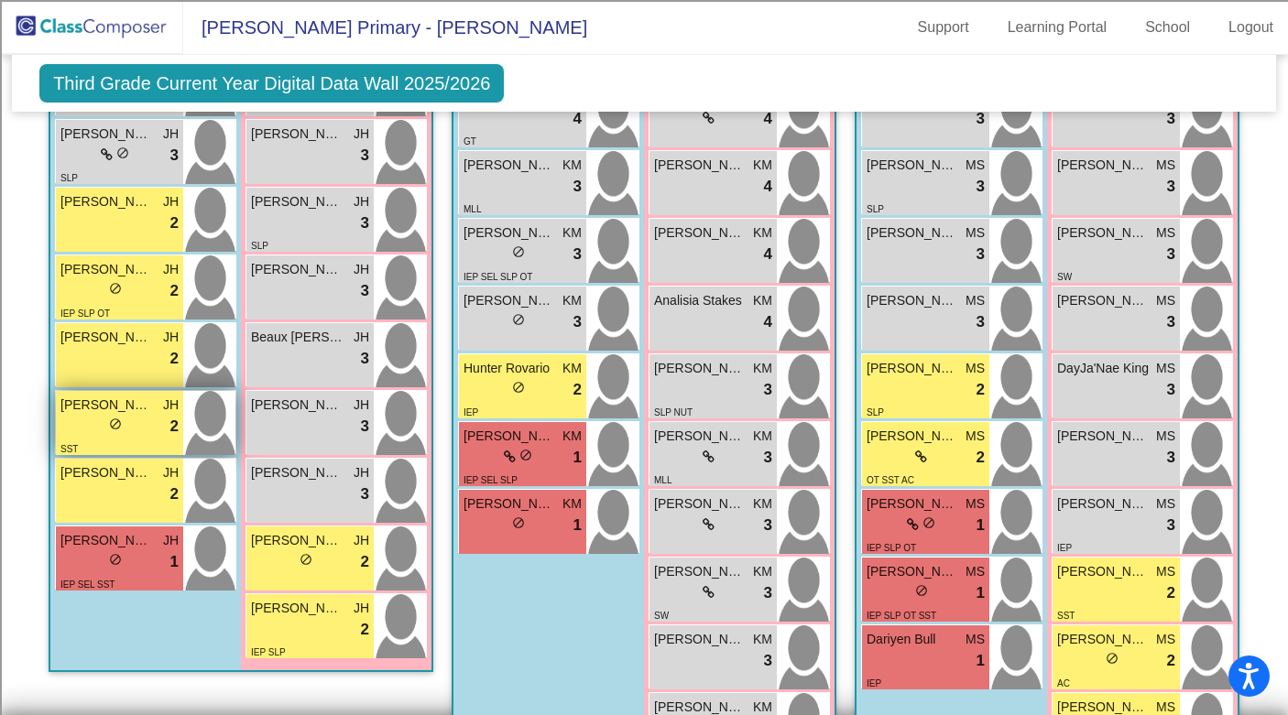
click at [81, 420] on div "lock do_not_disturb_alt 2" at bounding box center [119, 427] width 118 height 24
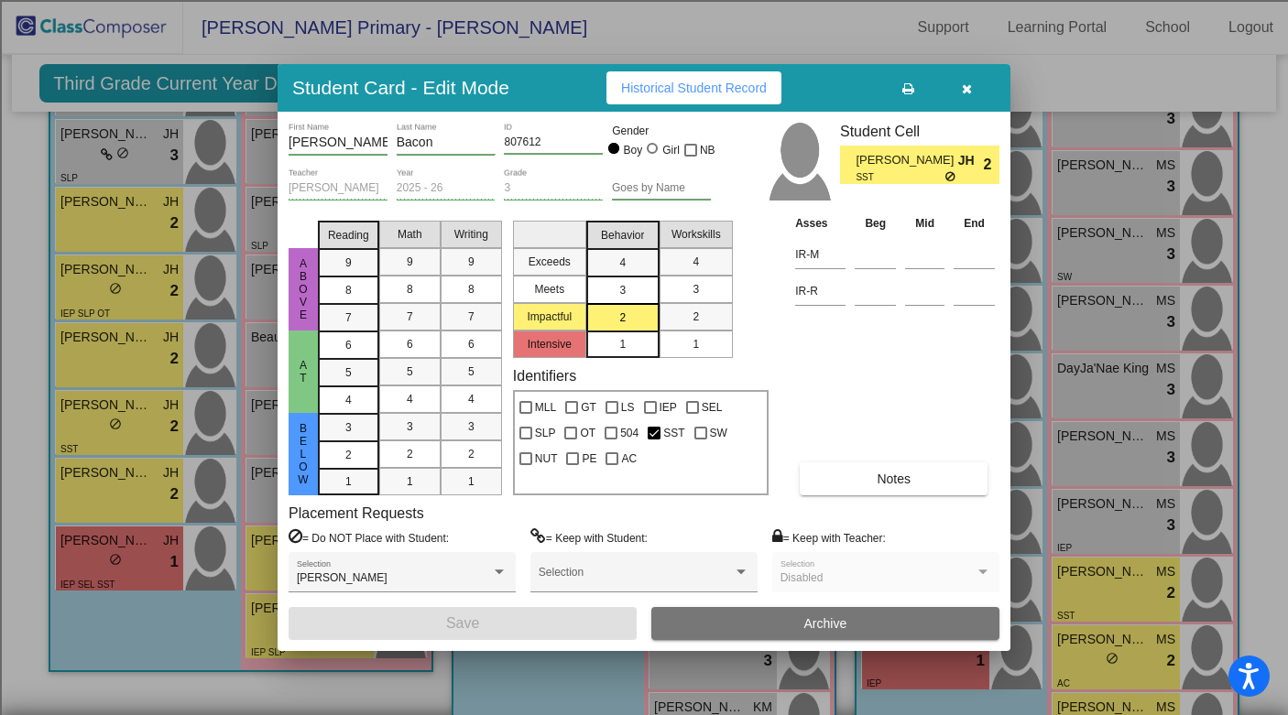
click at [603, 342] on mat-list-option "1" at bounding box center [622, 344] width 73 height 27
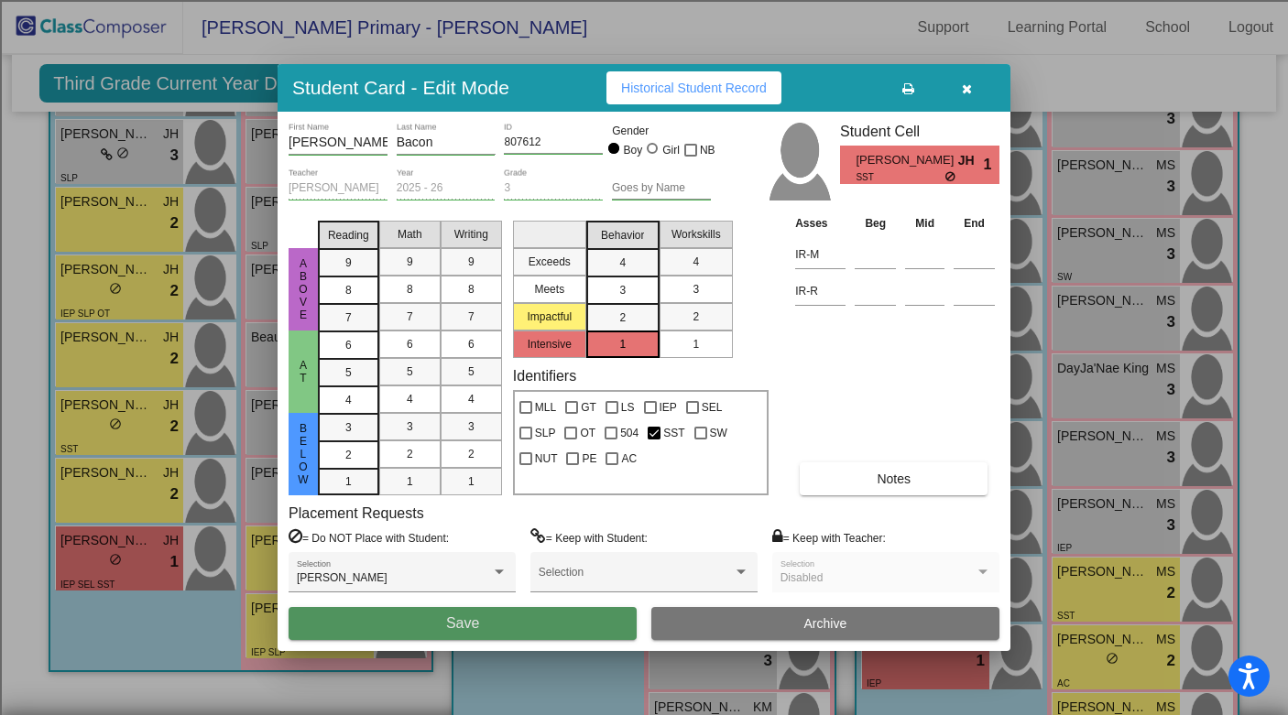
click at [332, 625] on button "Save" at bounding box center [462, 623] width 348 height 33
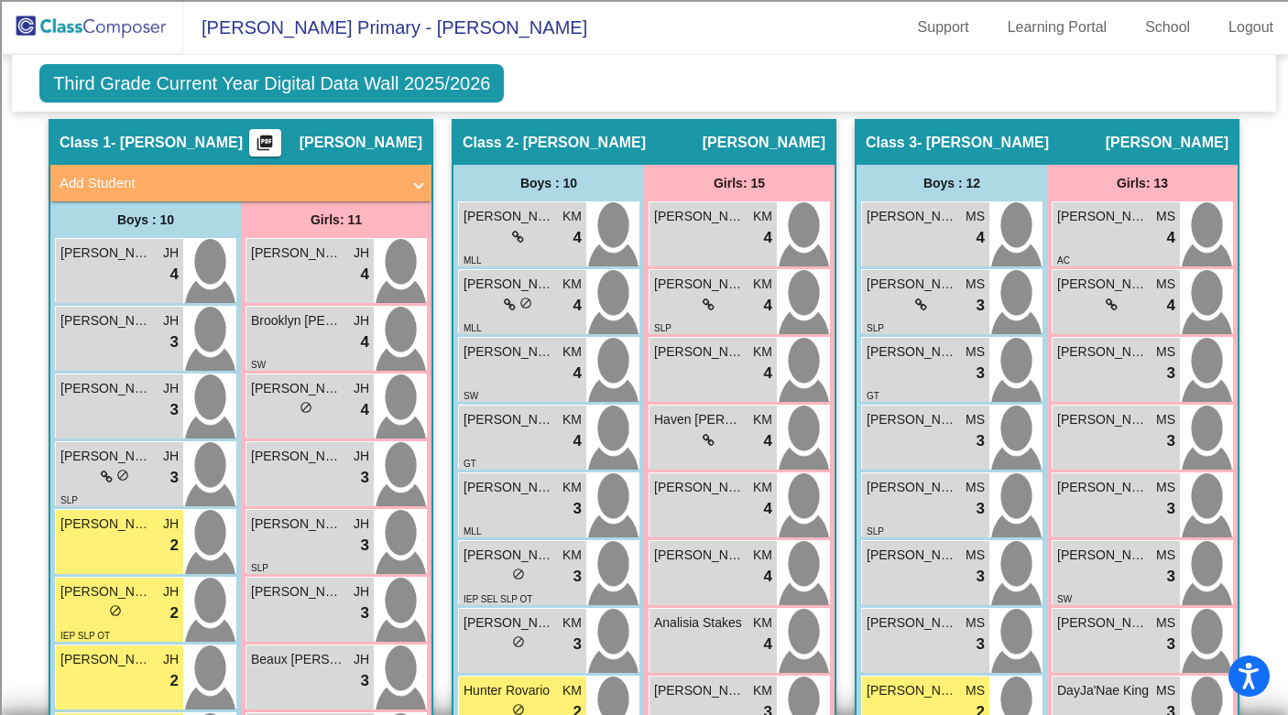
scroll to position [434, 0]
